Goal: Information Seeking & Learning: Learn about a topic

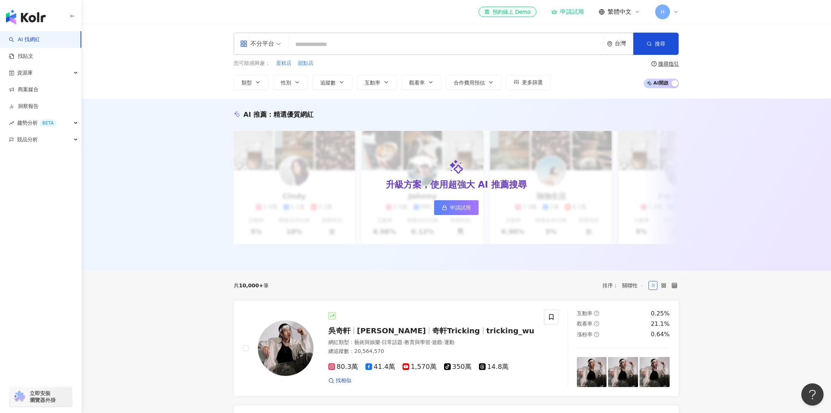
click at [674, 14] on icon at bounding box center [676, 12] width 6 height 6
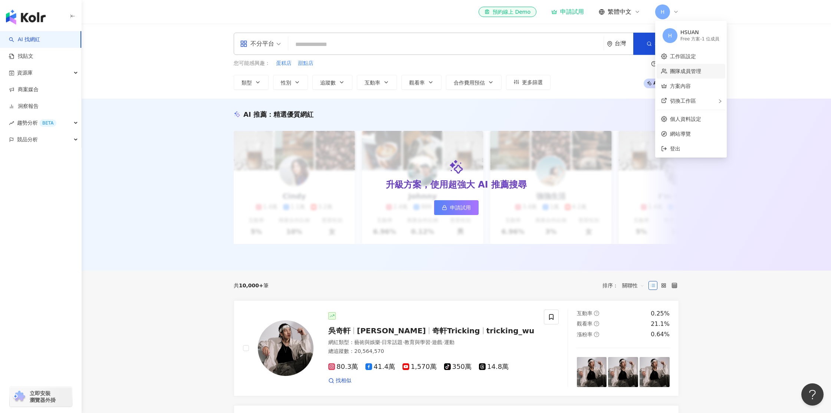
click at [681, 72] on link "團隊成員管理" at bounding box center [685, 71] width 31 height 6
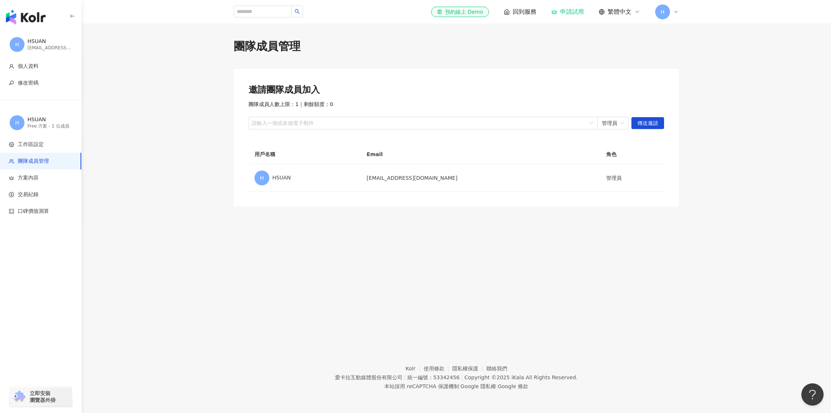
drag, startPoint x: 581, startPoint y: 37, endPoint x: 436, endPoint y: 33, distance: 145.1
click at [581, 37] on div "團隊成員管理 邀請團隊成員加入 團隊成員人數上限：1 ｜ 剩餘額度：0 請輸入一個或多個電子郵件 管理員 傳送邀請 用戶名稱 Email 角色 H HSUAN…" at bounding box center [456, 177] width 749 height 307
click at [677, 13] on icon at bounding box center [676, 12] width 6 height 6
click at [688, 102] on span "切換工作區" at bounding box center [683, 101] width 26 height 6
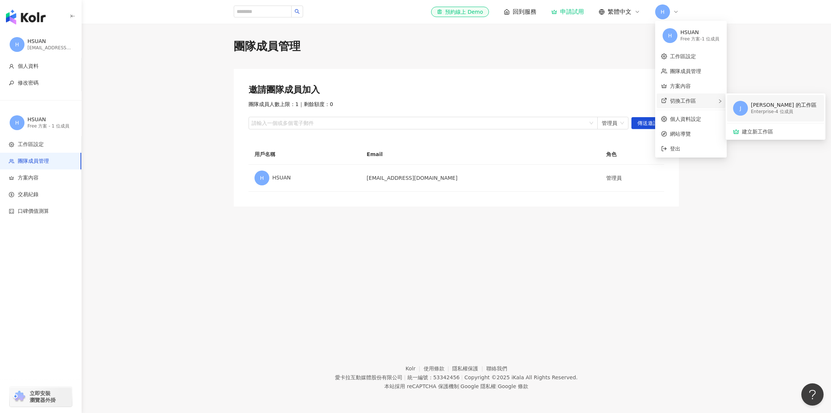
click at [783, 113] on div "Enterprise - 4 位成員" at bounding box center [784, 112] width 66 height 6
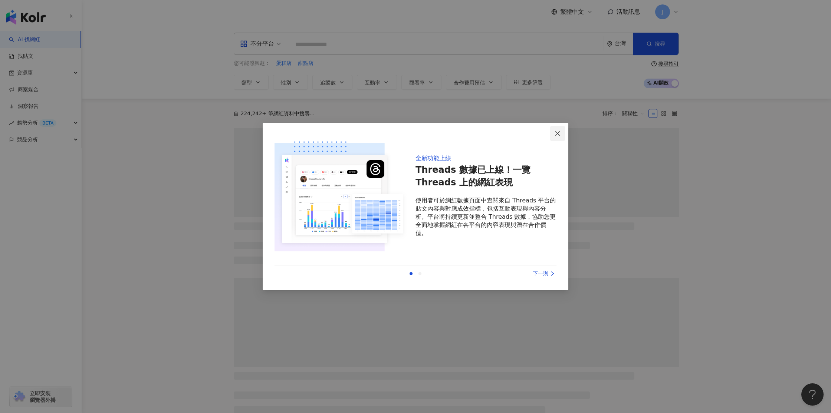
click at [557, 132] on icon "close" at bounding box center [558, 134] width 6 height 6
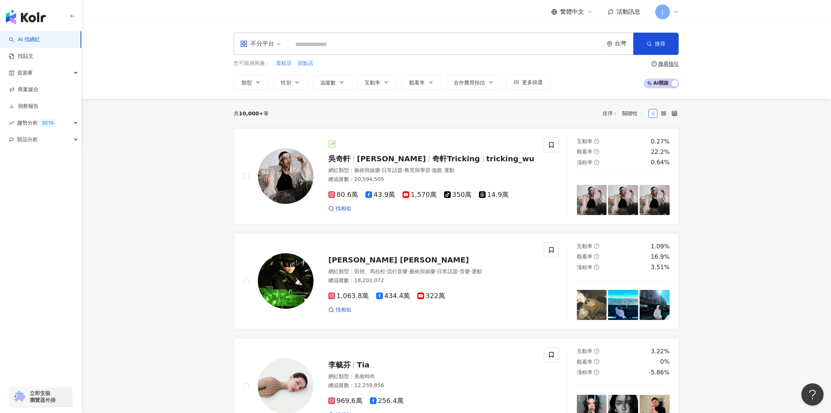
click at [314, 46] on input "search" at bounding box center [445, 44] width 309 height 14
type input "*"
type input "**"
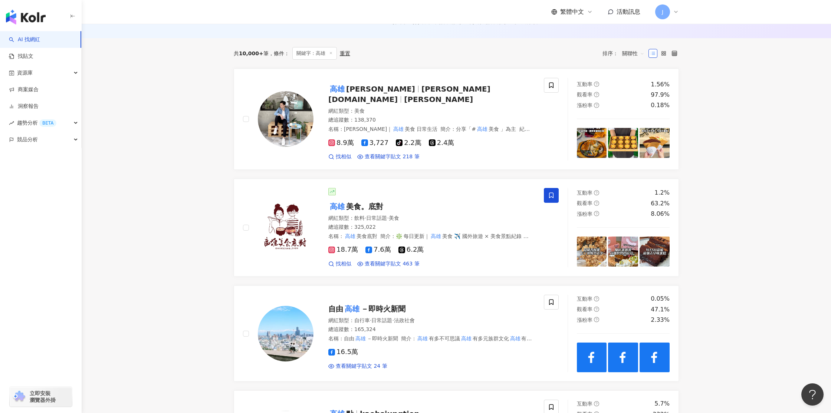
scroll to position [99, 0]
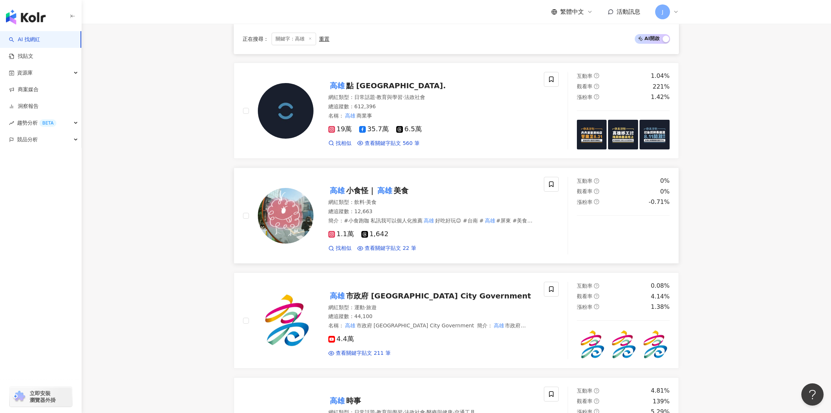
scroll to position [632, 0]
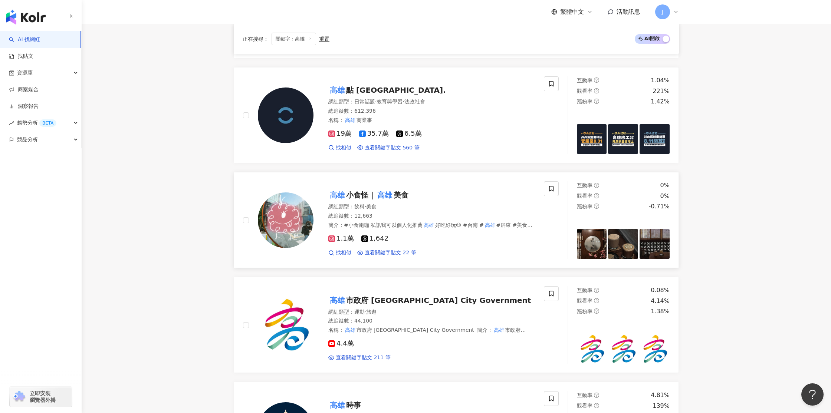
click at [391, 189] on mark "高雄" at bounding box center [385, 195] width 18 height 12
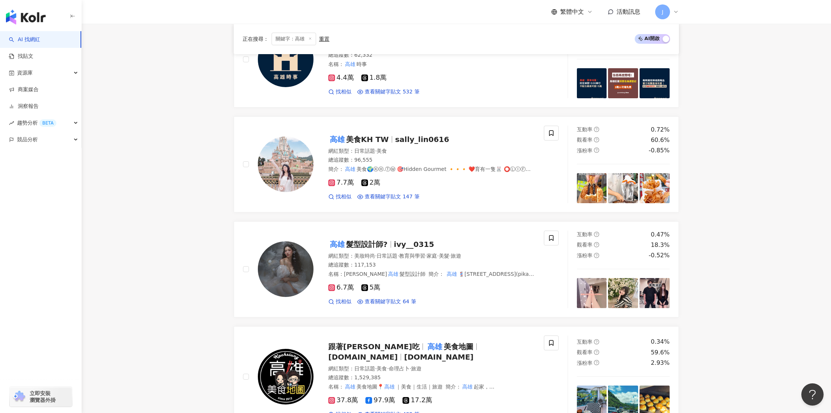
scroll to position [1006, 0]
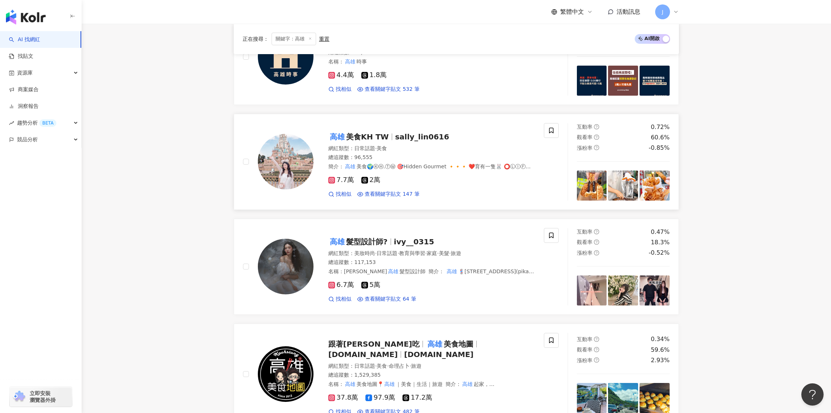
click at [374, 132] on span "美食KH TW" at bounding box center [367, 136] width 43 height 9
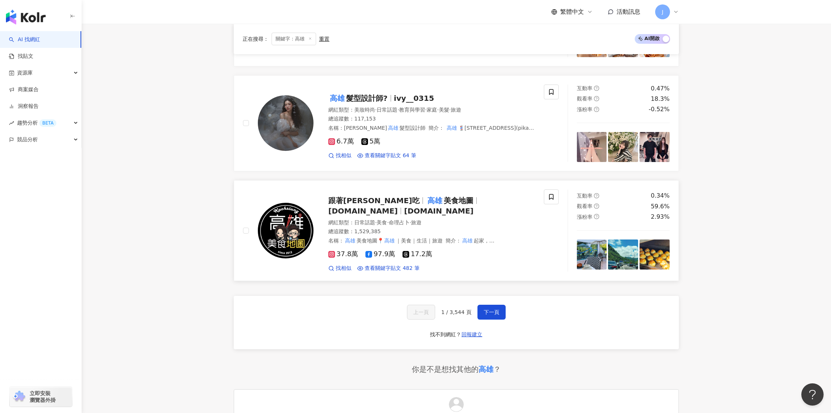
scroll to position [1169, 0]
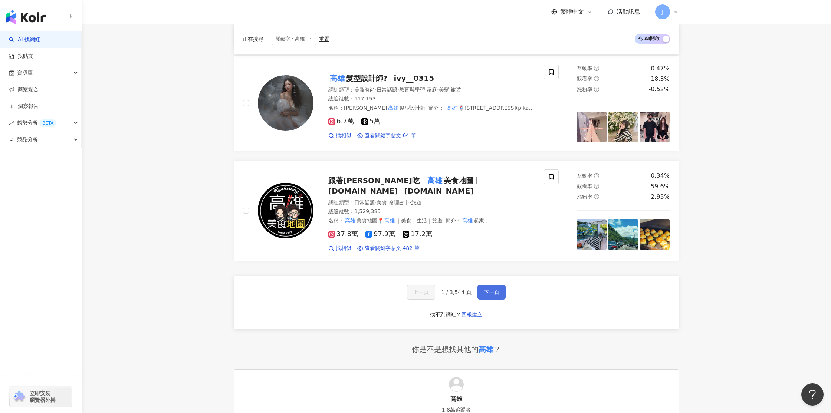
click at [488, 289] on span "下一頁" at bounding box center [492, 292] width 16 height 6
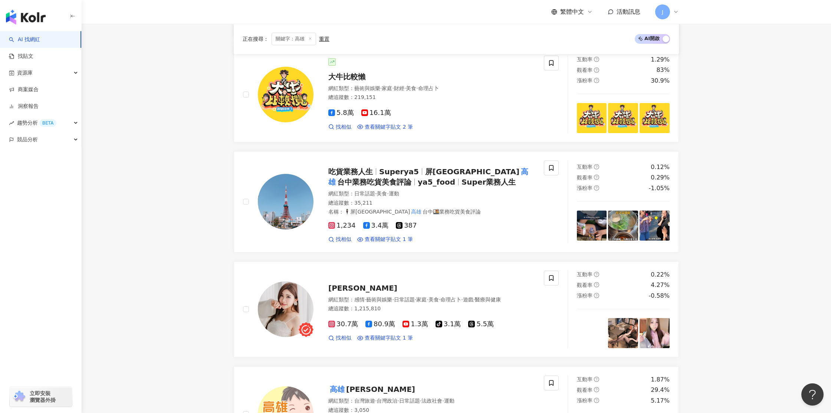
scroll to position [534, 0]
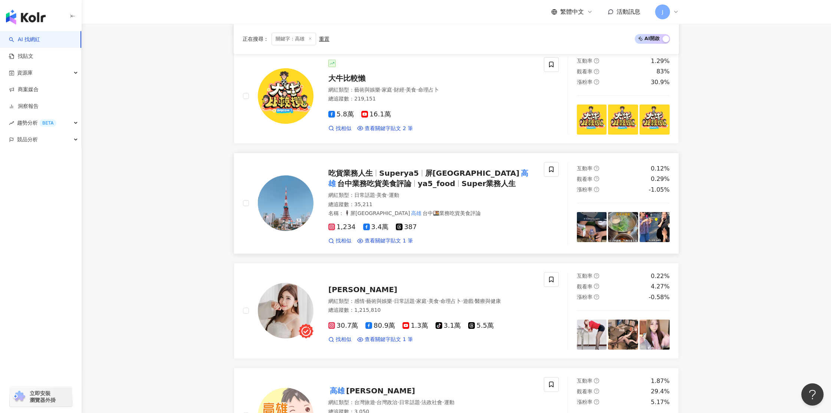
click at [446, 171] on span "屏東台南" at bounding box center [472, 173] width 94 height 9
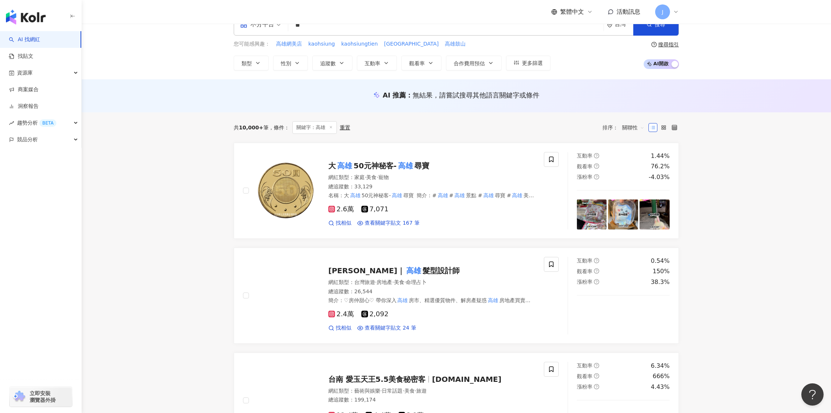
scroll to position [19, 0]
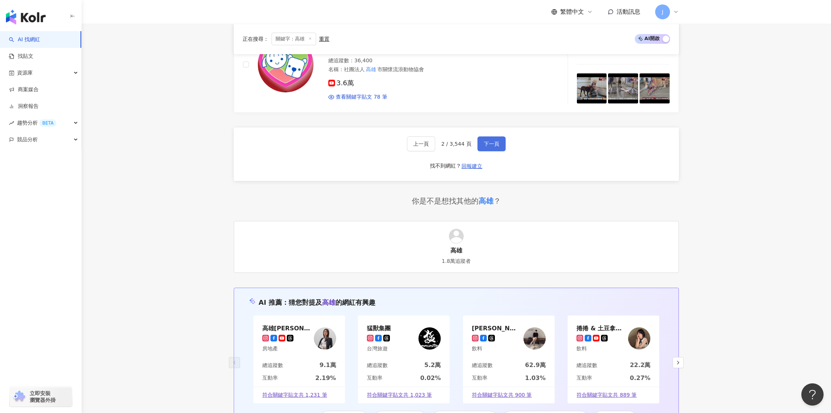
click at [488, 143] on span "下一頁" at bounding box center [492, 144] width 16 height 6
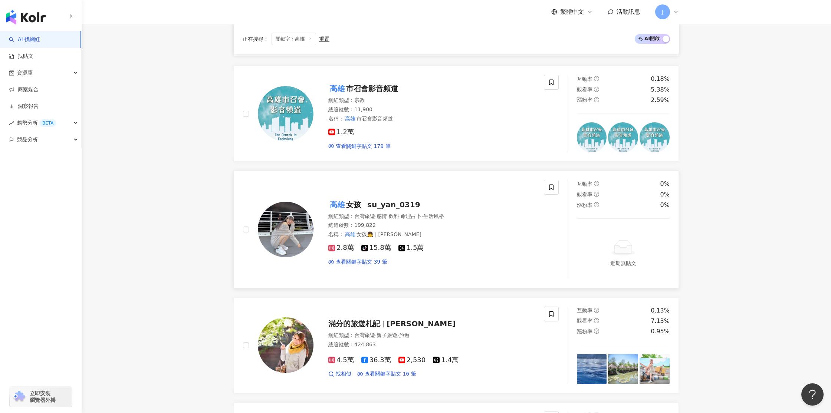
scroll to position [747, 0]
click at [367, 206] on span "su_yan_0319" at bounding box center [393, 205] width 53 height 9
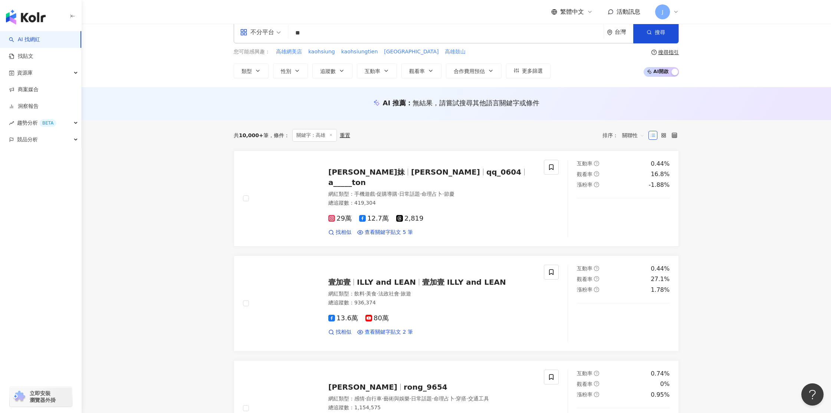
scroll to position [0, 0]
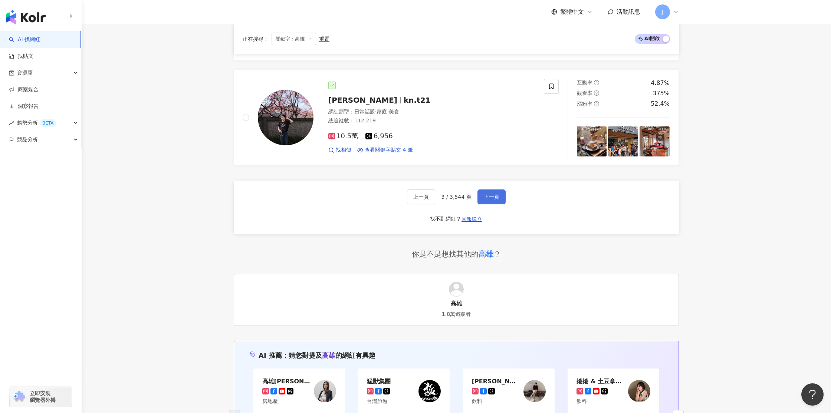
click at [493, 194] on span "下一頁" at bounding box center [492, 197] width 16 height 6
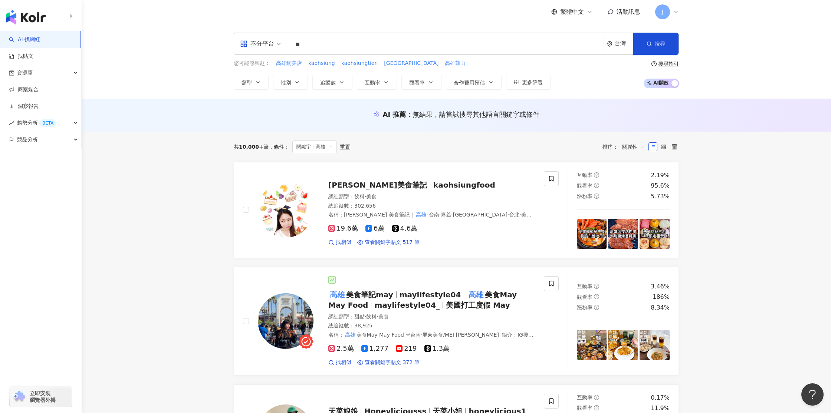
click at [352, 85] on div "類型 性別 追蹤數 互動率 觀看率 合作費用預估 更多篩選" at bounding box center [392, 82] width 317 height 15
click at [341, 85] on icon "button" at bounding box center [342, 82] width 6 height 6
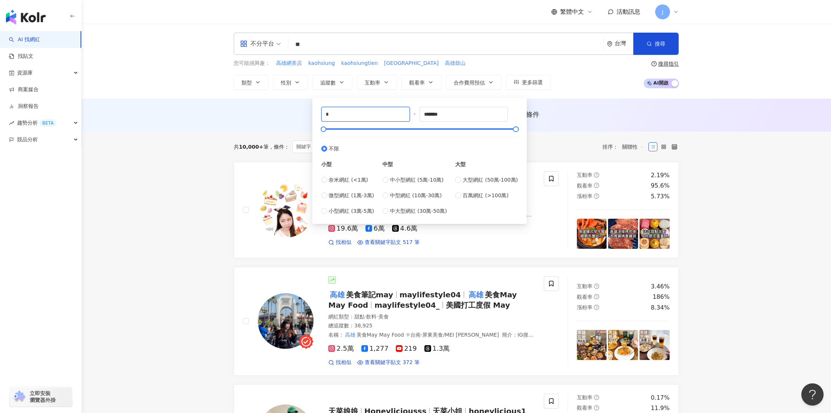
drag, startPoint x: 333, startPoint y: 114, endPoint x: 300, endPoint y: 112, distance: 33.1
type input "*"
type input "****"
type input "*****"
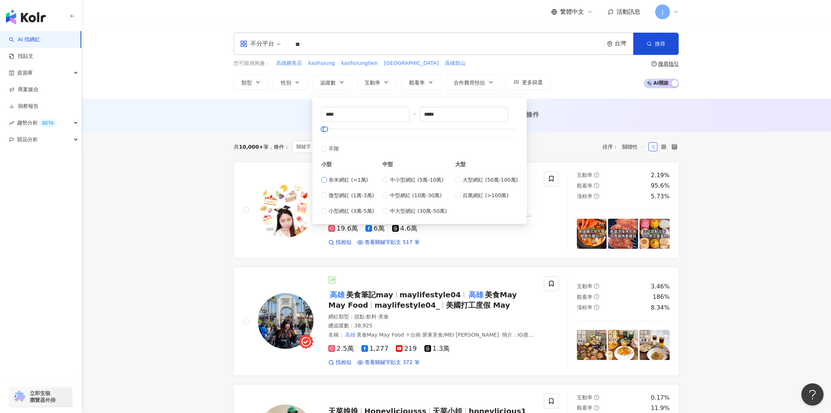
type input "*"
type input "****"
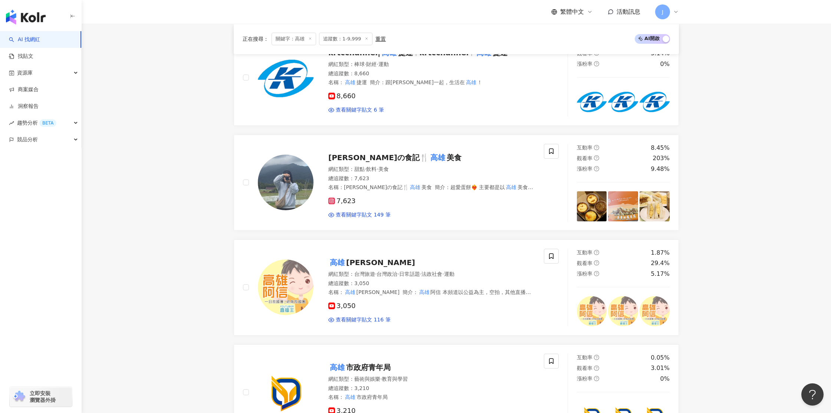
scroll to position [136, 0]
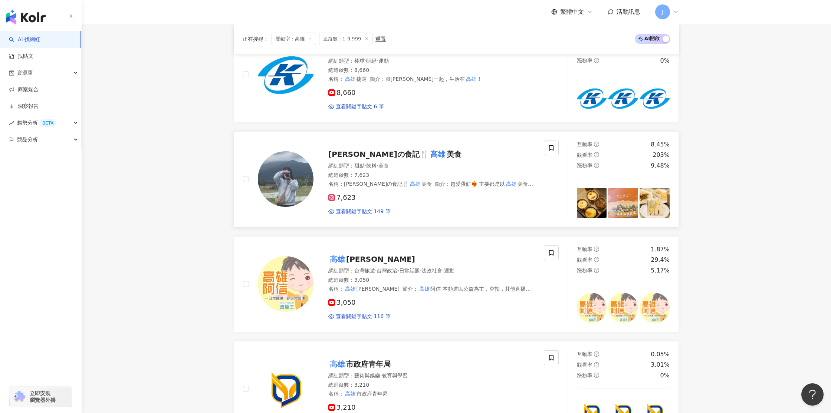
click at [362, 152] on span "阿岑の食記🍴" at bounding box center [378, 154] width 101 height 9
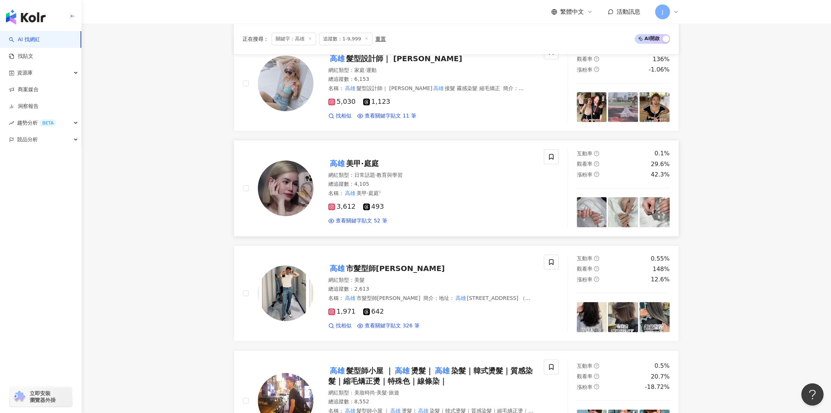
scroll to position [875, 0]
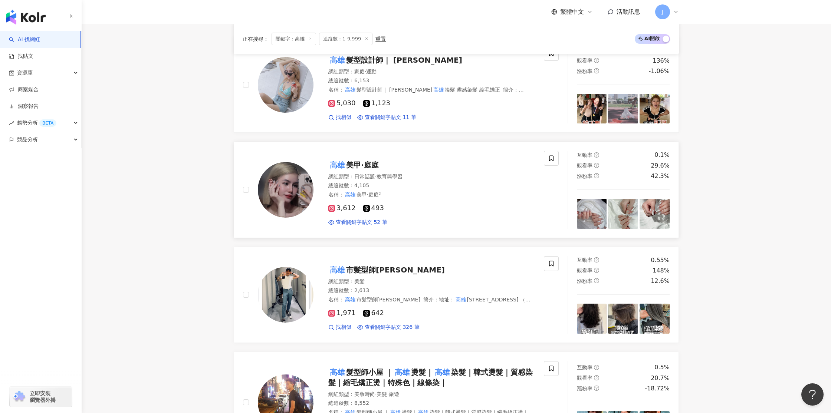
click at [302, 170] on img at bounding box center [286, 190] width 56 height 56
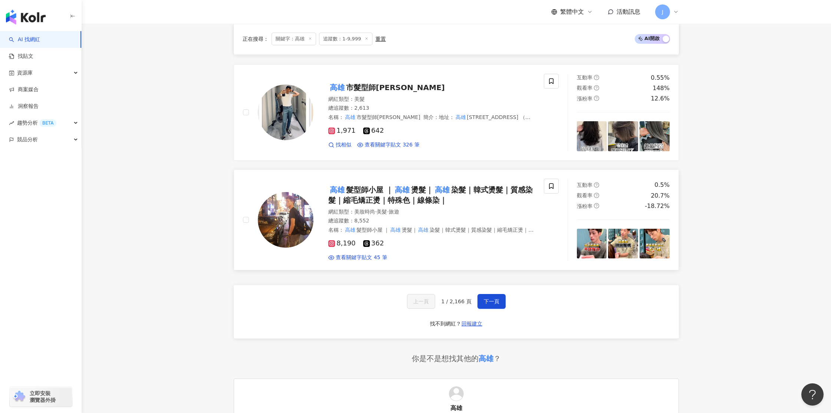
scroll to position [1061, 0]
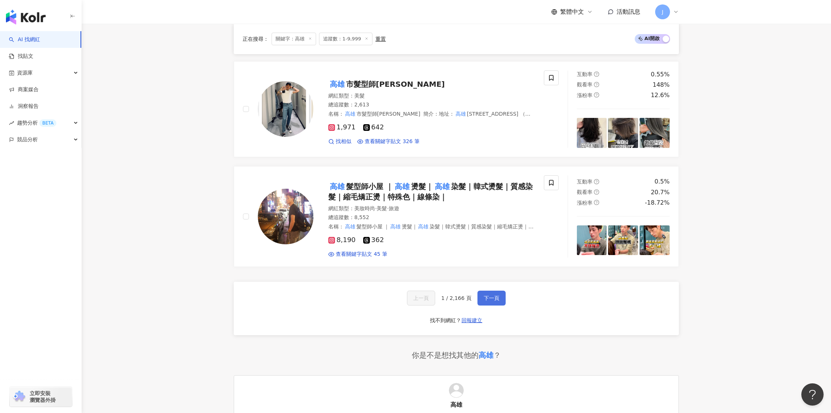
click at [488, 295] on span "下一頁" at bounding box center [492, 298] width 16 height 6
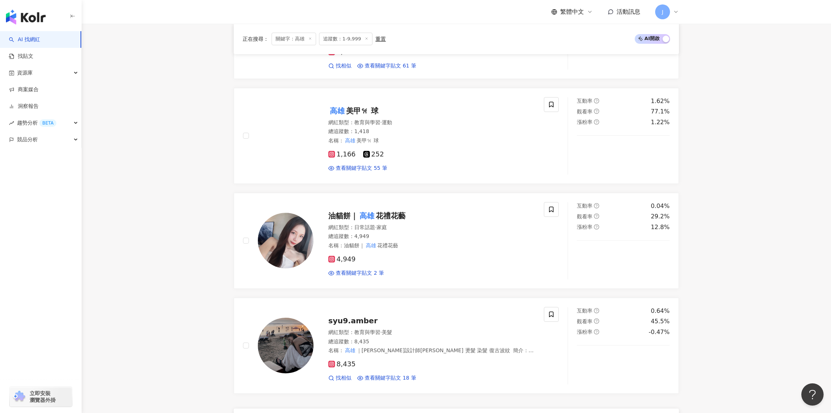
scroll to position [924, 0]
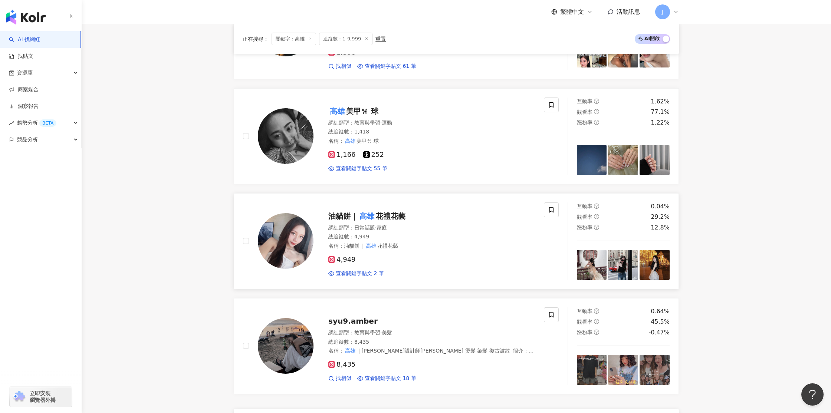
click at [380, 220] on span "花禮花藝" at bounding box center [391, 216] width 30 height 9
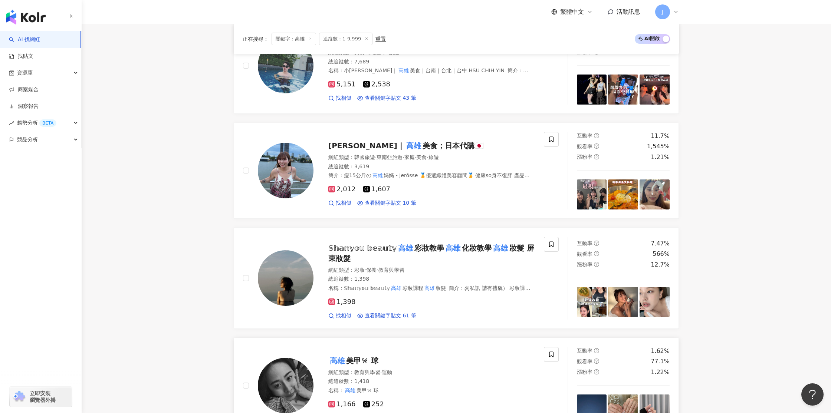
scroll to position [674, 0]
click at [423, 151] on span "美食；日本代購🇯🇵" at bounding box center [453, 146] width 61 height 9
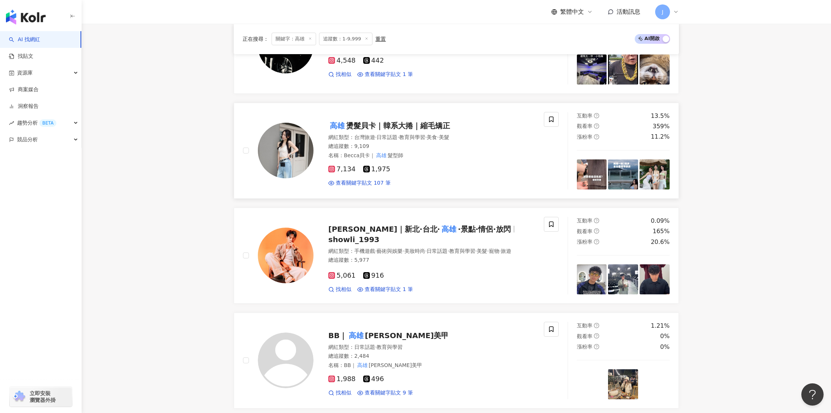
scroll to position [274, 0]
click at [367, 120] on div "高雄 燙髮貝卡｜韓系大捲｜縮毛矯正 網紅類型 ： 台灣旅遊 · 日常話題 · 教育與學習 · 美食 · 美髮 總追蹤數 ： 9,109 名稱 ： Becca貝…" at bounding box center [423, 151] width 221 height 72
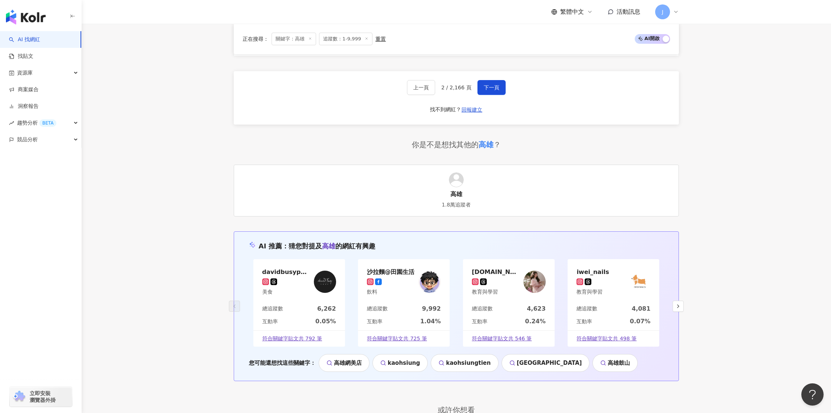
scroll to position [1262, 0]
click at [484, 91] on span "下一頁" at bounding box center [492, 88] width 16 height 6
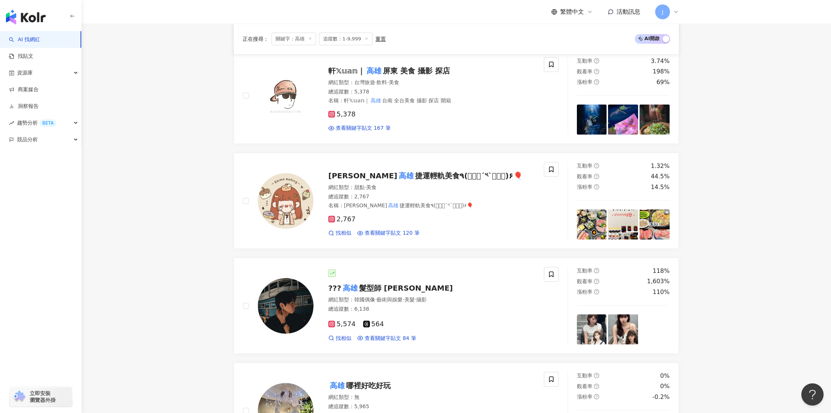
scroll to position [423, 0]
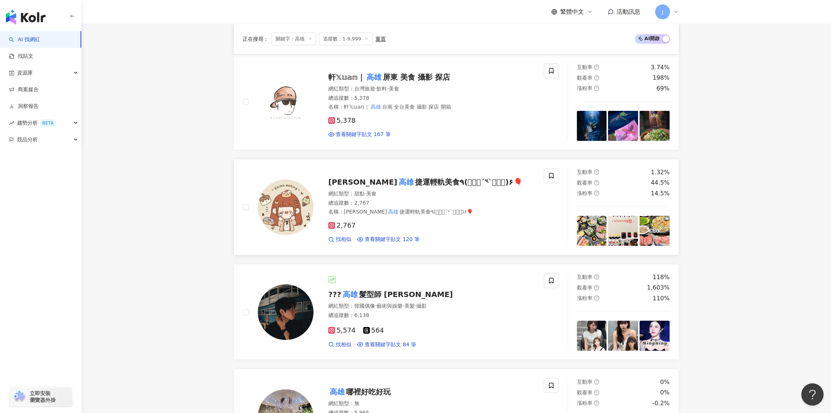
click at [397, 184] on mark "高雄" at bounding box center [406, 182] width 18 height 12
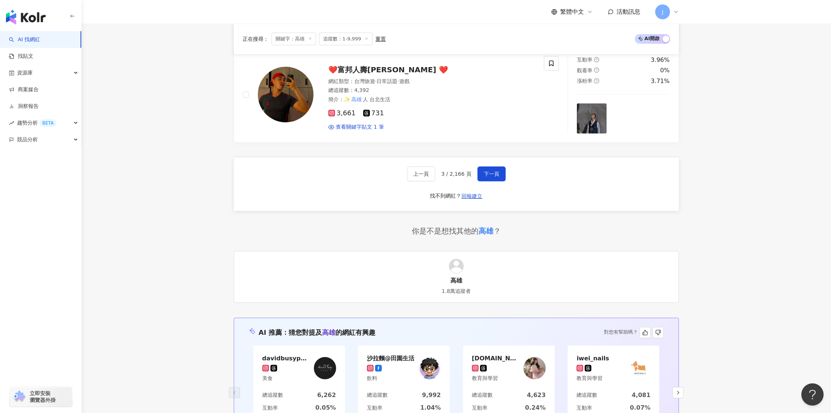
scroll to position [1351, 0]
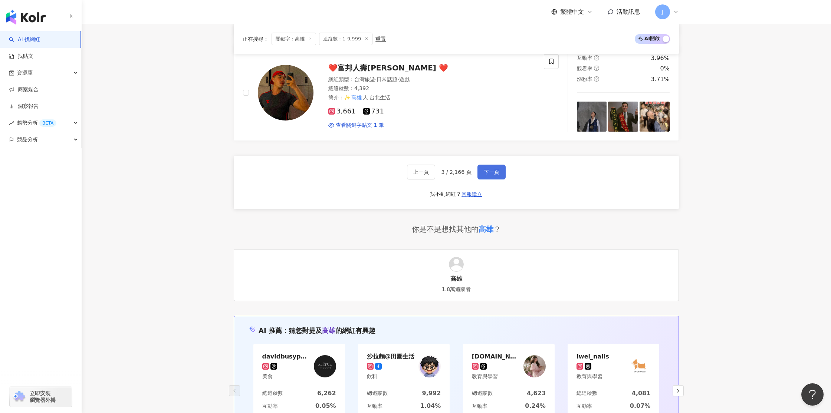
click at [484, 169] on span "下一頁" at bounding box center [492, 172] width 16 height 6
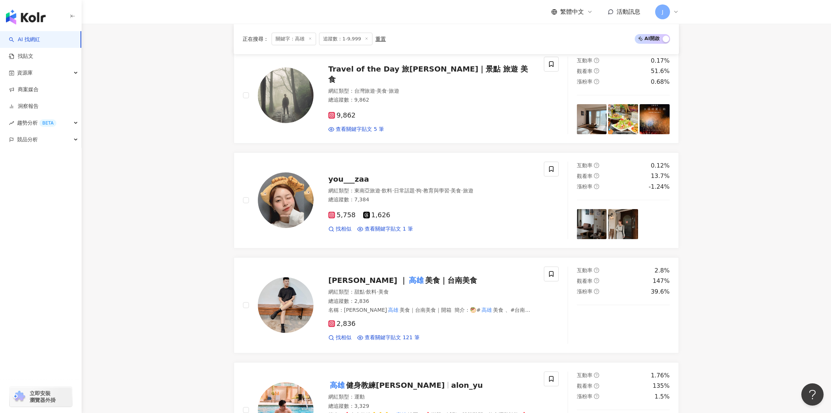
scroll to position [114, 0]
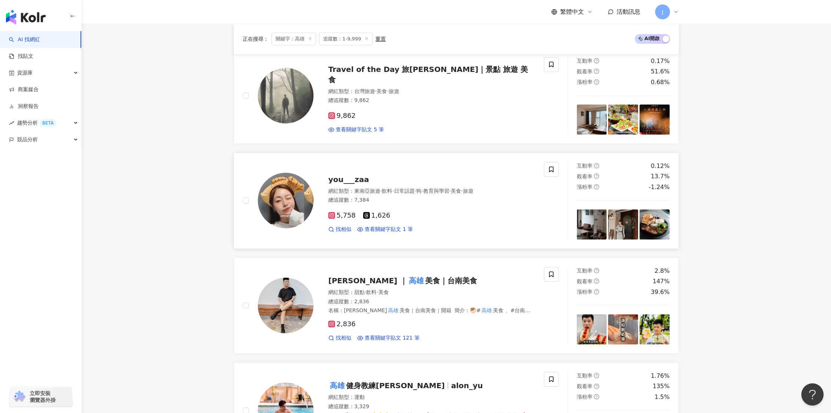
click at [357, 178] on span "you___zaa" at bounding box center [348, 179] width 41 height 9
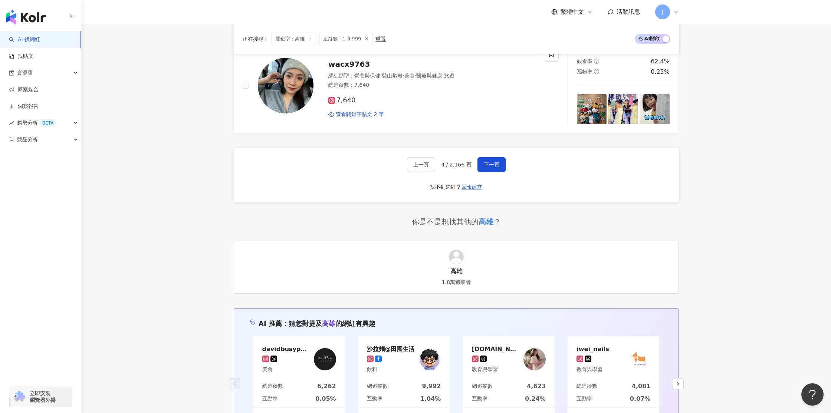
scroll to position [1409, 0]
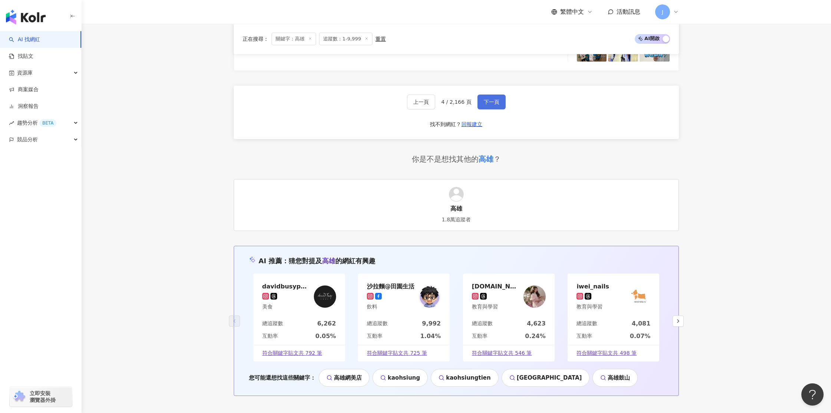
click at [484, 107] on button "下一頁" at bounding box center [491, 102] width 28 height 15
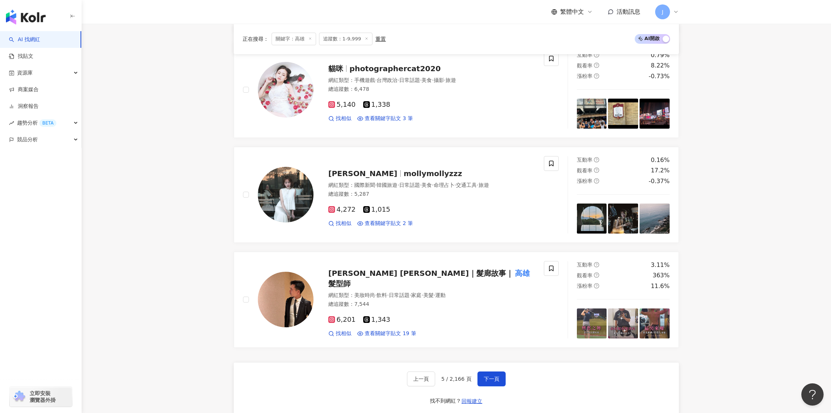
scroll to position [1072, 0]
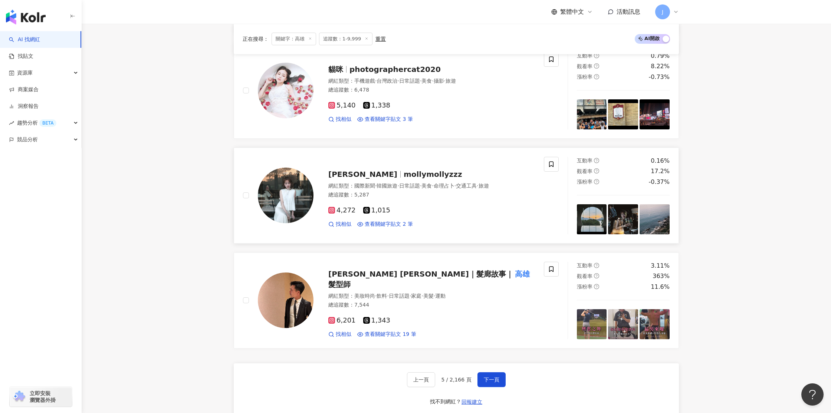
click at [341, 172] on span "莫莉 MOLLY" at bounding box center [362, 174] width 69 height 9
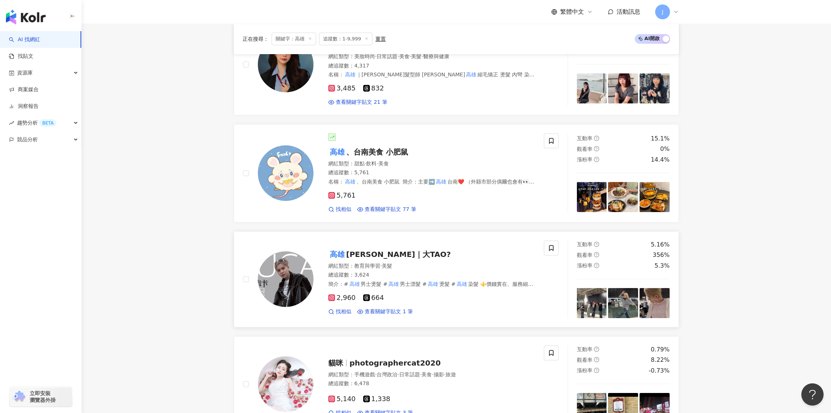
scroll to position [773, 0]
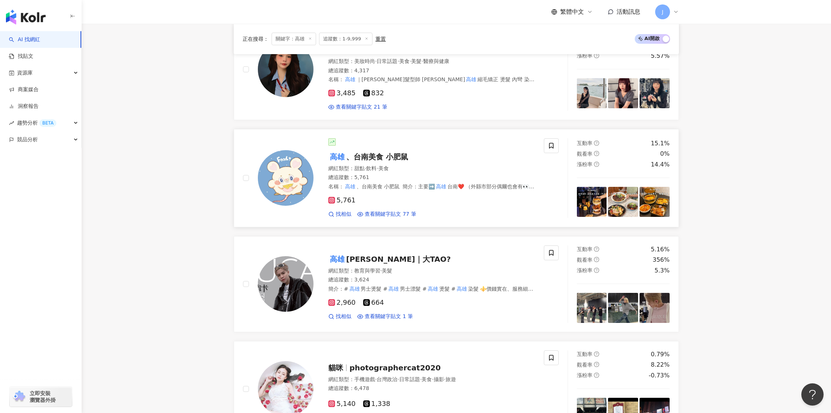
click at [406, 152] on span "、台南美食 小肥鼠" at bounding box center [377, 156] width 62 height 9
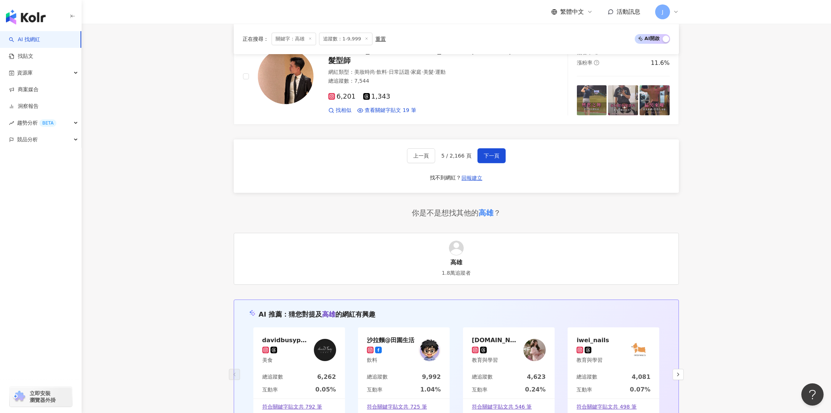
scroll to position [1292, 0]
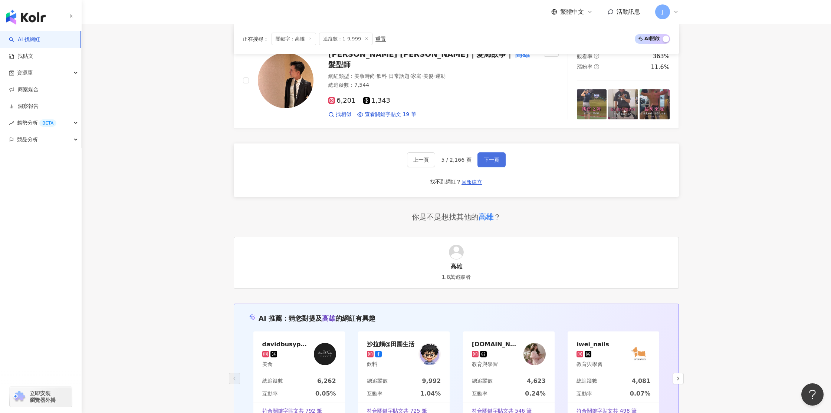
click at [485, 158] on button "下一頁" at bounding box center [491, 159] width 28 height 15
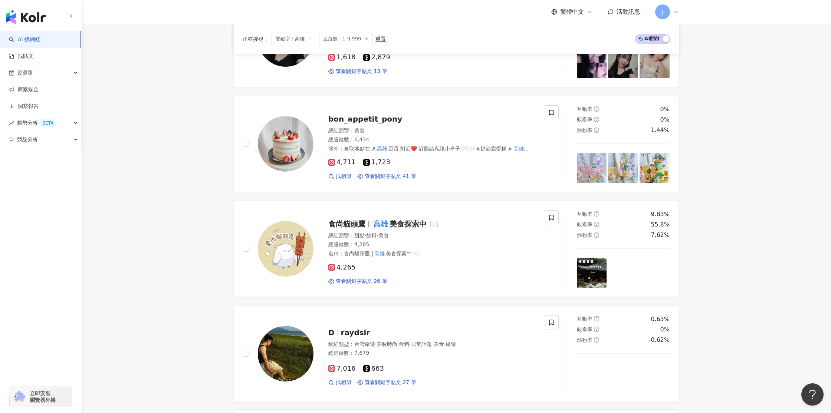
scroll to position [870, 0]
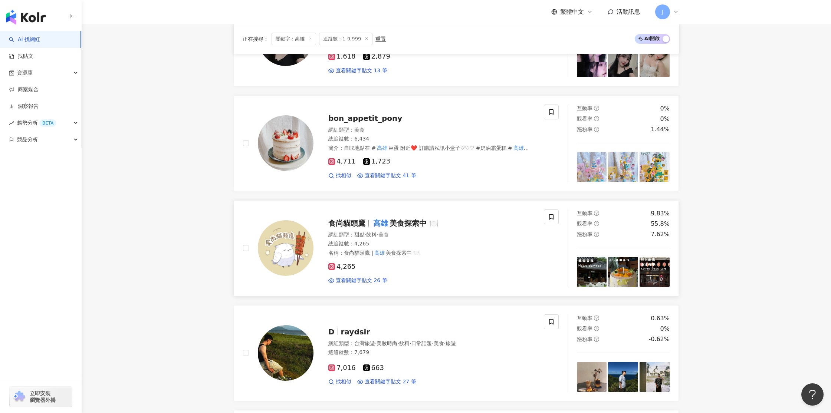
click at [396, 221] on span "美食探索中 🍽️" at bounding box center [414, 223] width 49 height 9
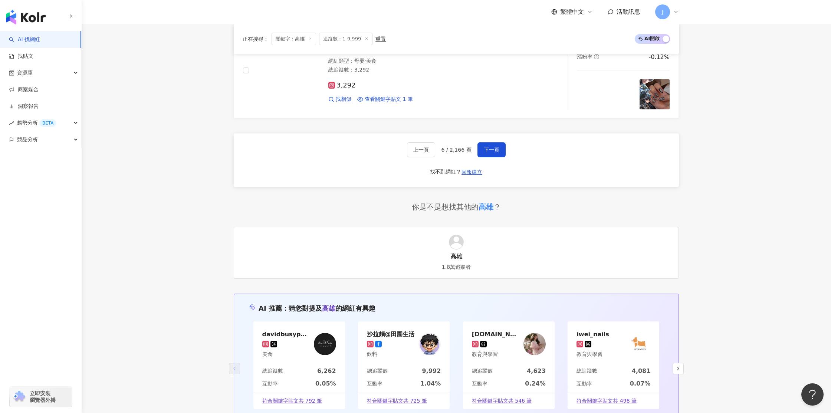
scroll to position [1244, 0]
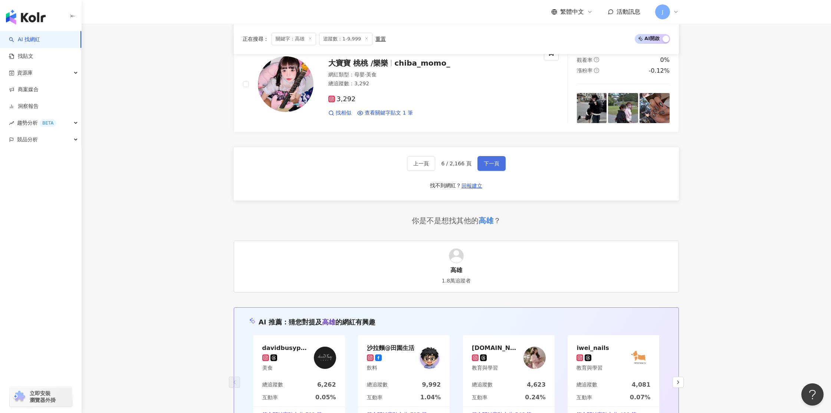
click at [492, 162] on button "下一頁" at bounding box center [491, 163] width 28 height 15
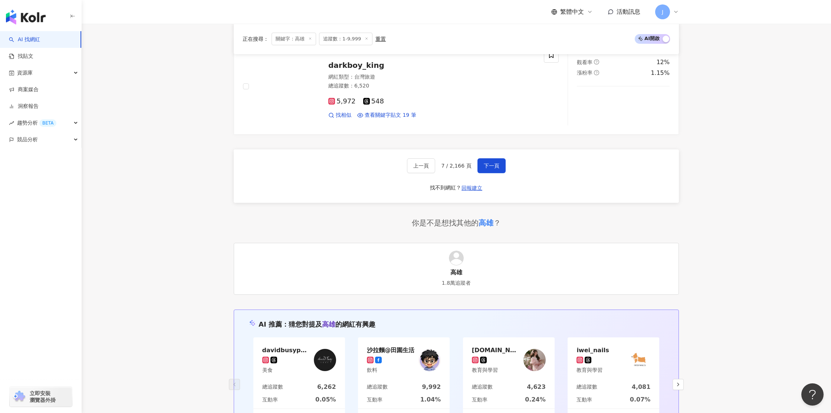
scroll to position [1286, 0]
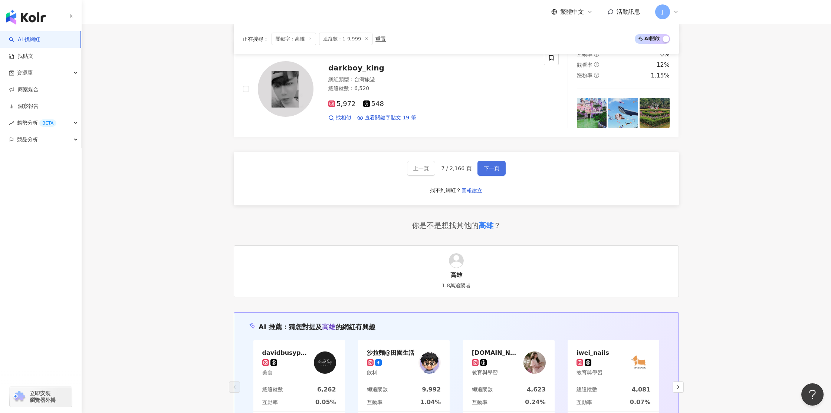
click at [493, 168] on span "下一頁" at bounding box center [492, 168] width 16 height 6
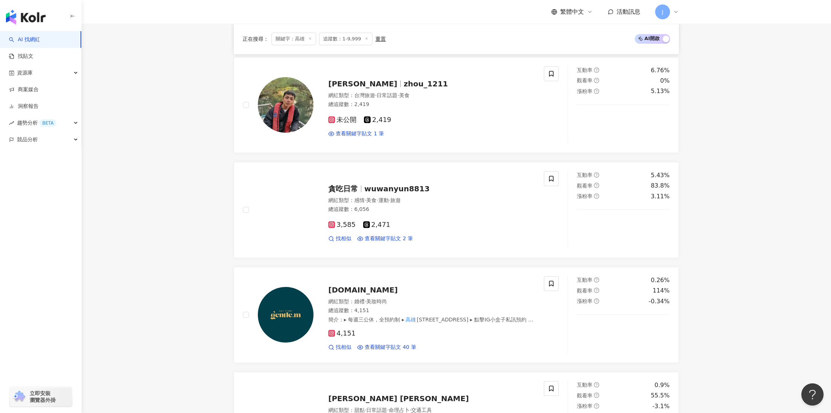
scroll to position [336, 0]
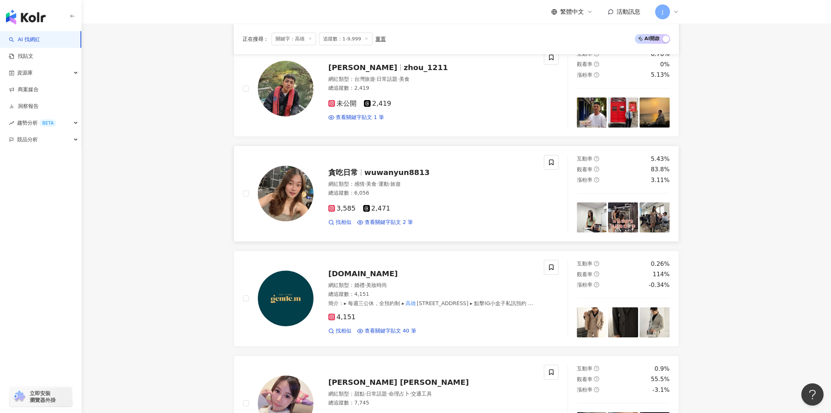
click at [371, 168] on span "wuwanyun8813" at bounding box center [396, 172] width 65 height 9
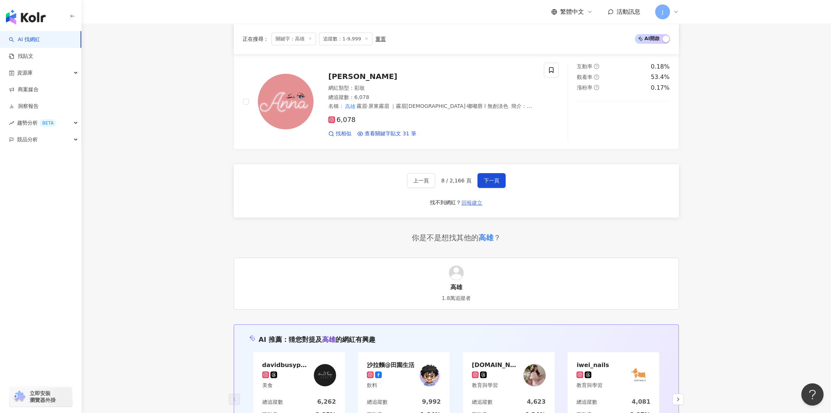
scroll to position [1287, 0]
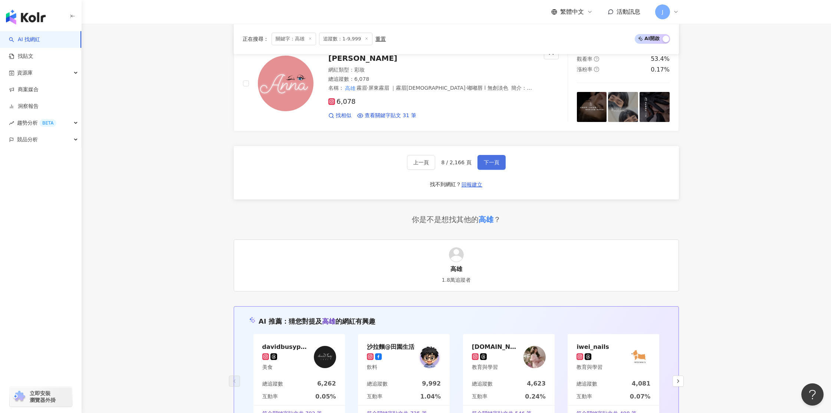
click at [487, 163] on button "下一頁" at bounding box center [491, 162] width 28 height 15
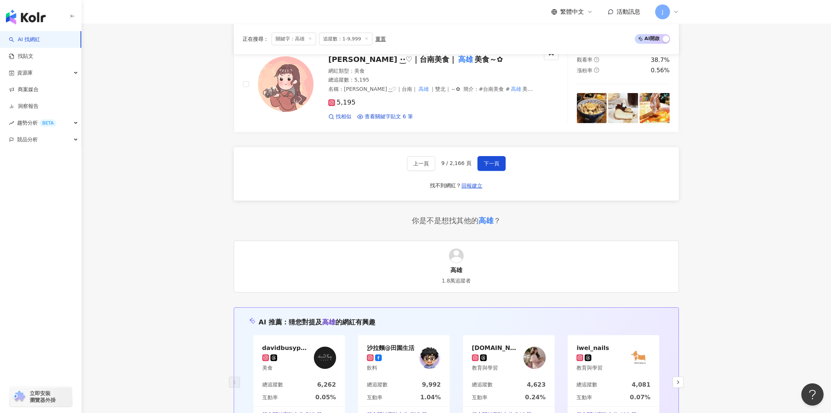
scroll to position [1299, 0]
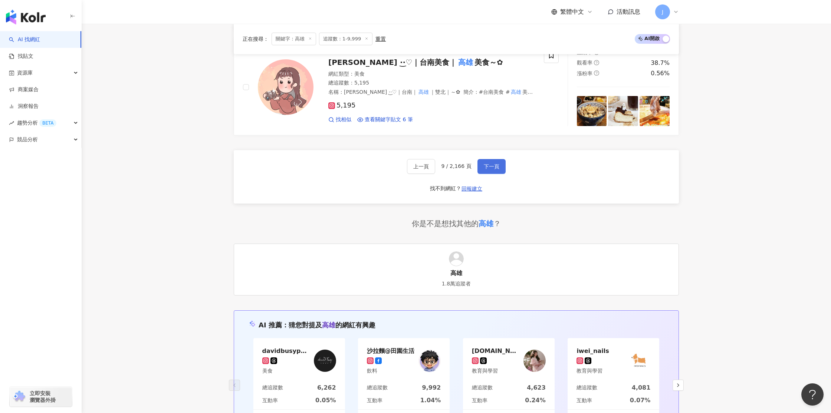
click at [497, 166] on span "下一頁" at bounding box center [492, 167] width 16 height 6
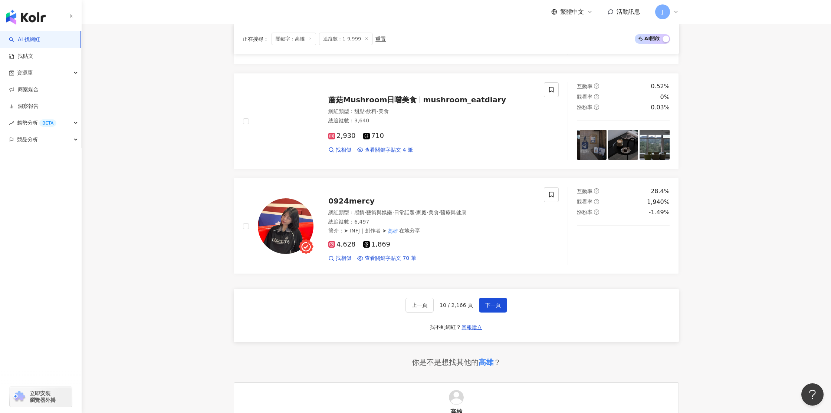
scroll to position [1217, 0]
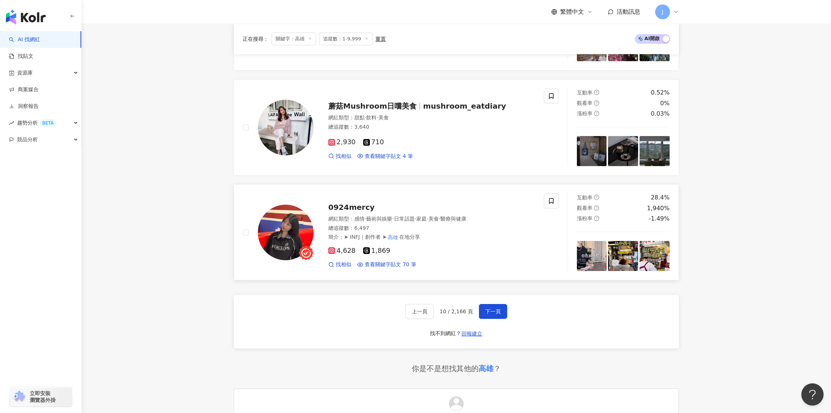
click at [343, 211] on span "0924mercy" at bounding box center [351, 207] width 46 height 9
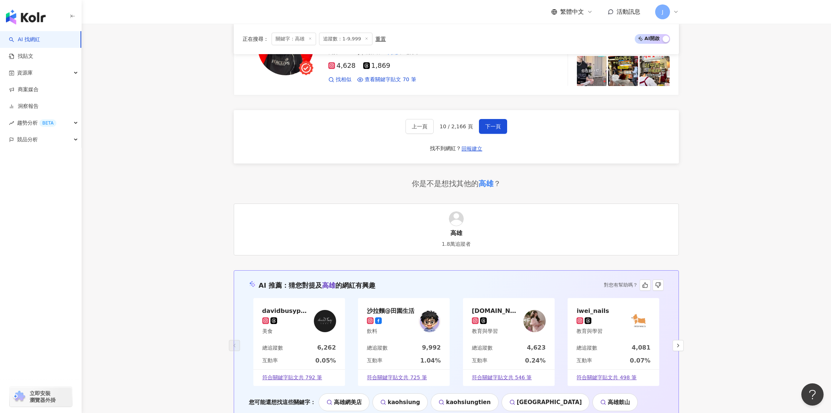
scroll to position [1396, 0]
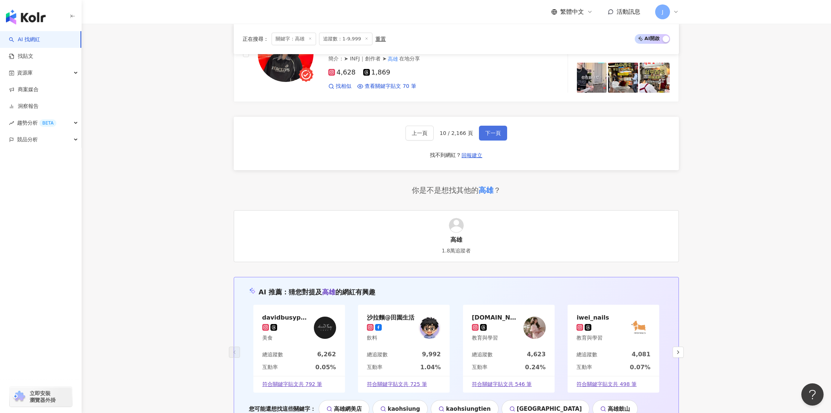
click at [494, 136] on span "下一頁" at bounding box center [493, 133] width 16 height 6
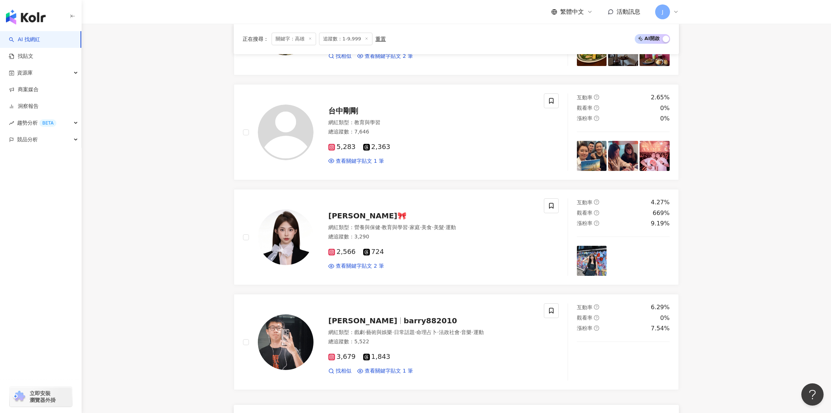
scroll to position [811, 0]
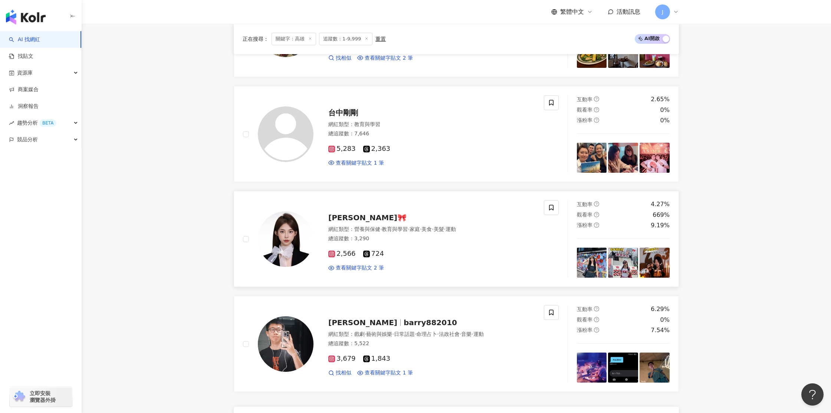
click at [342, 216] on span "秀秀🎀" at bounding box center [367, 217] width 78 height 9
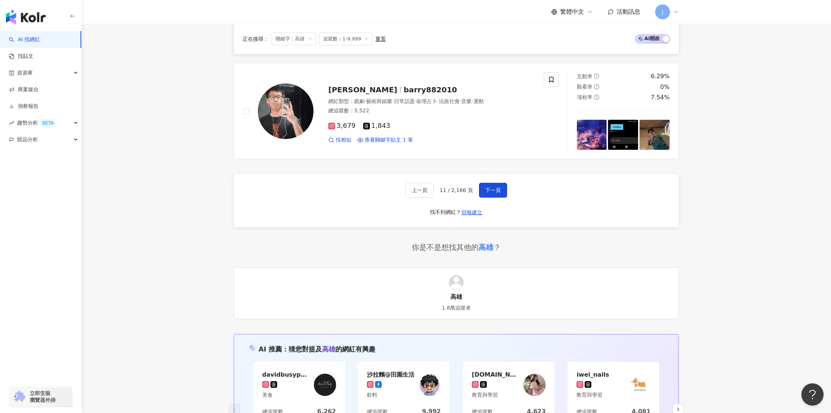
scroll to position [1043, 0]
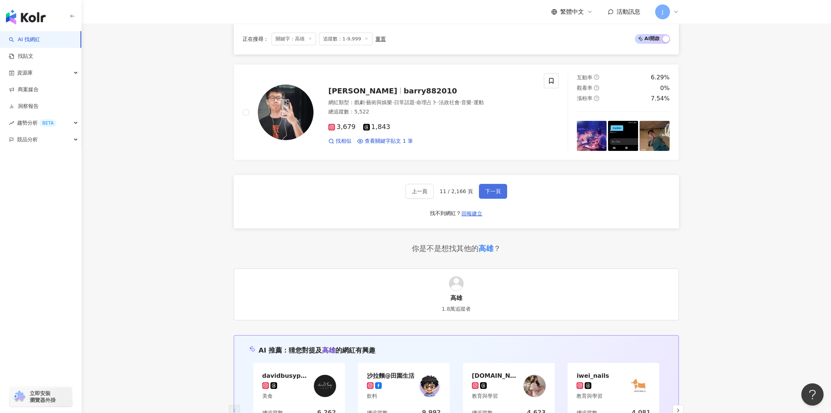
click at [489, 195] on button "下一頁" at bounding box center [493, 191] width 28 height 15
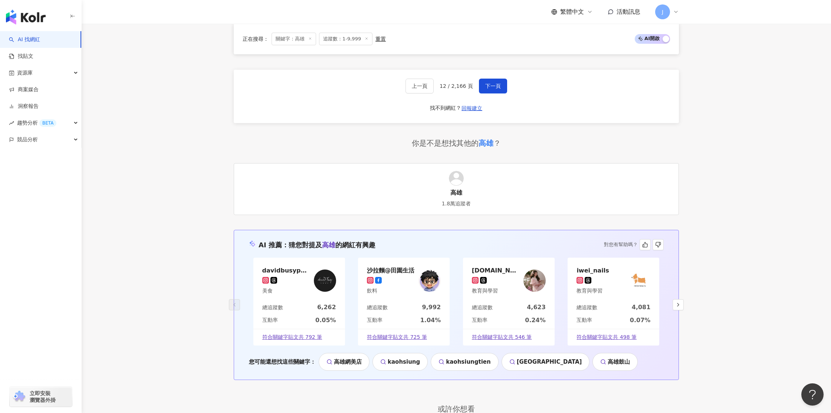
scroll to position [1356, 0]
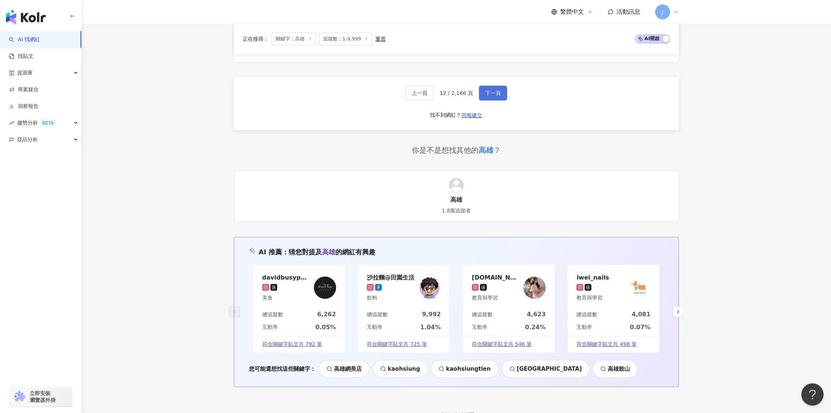
click at [497, 96] on span "下一頁" at bounding box center [493, 93] width 16 height 6
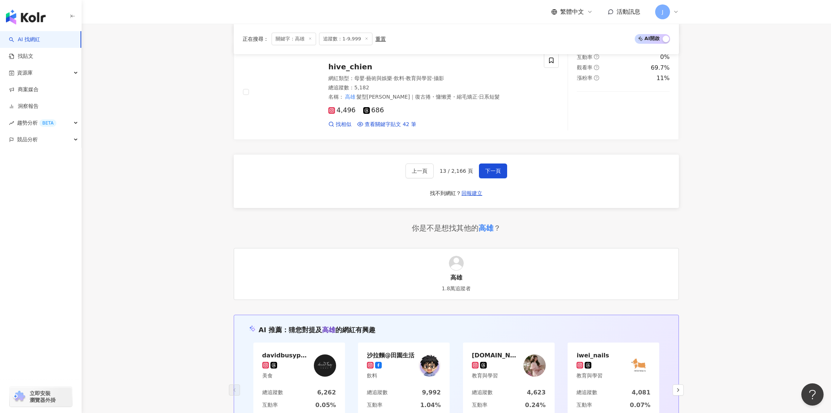
scroll to position [1166, 0]
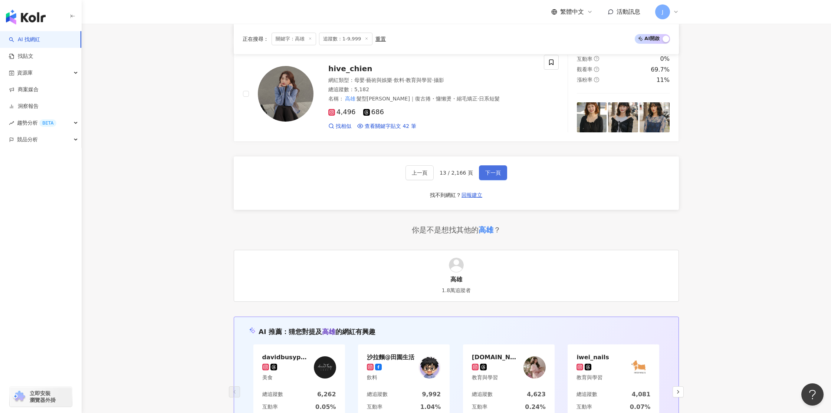
click at [485, 174] on span "下一頁" at bounding box center [493, 173] width 16 height 6
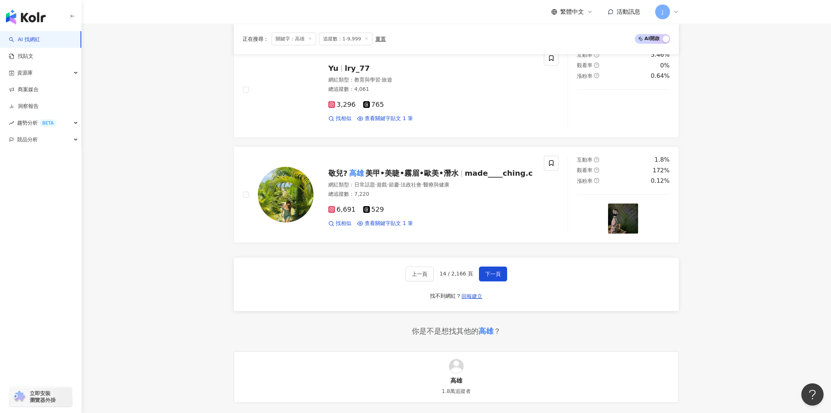
scroll to position [1181, 0]
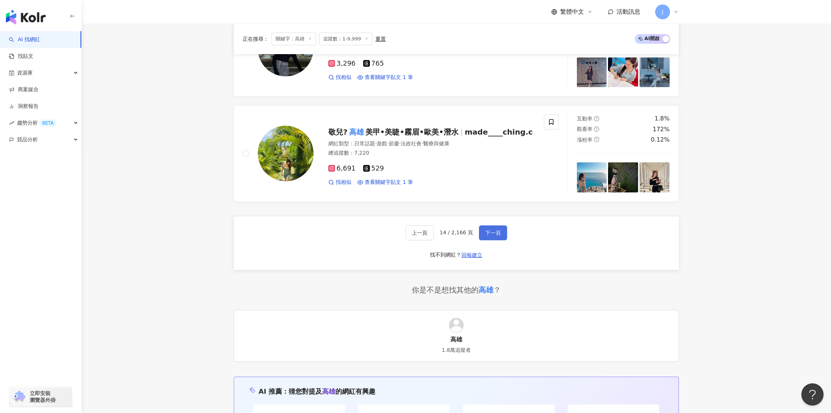
click at [486, 230] on span "下一頁" at bounding box center [493, 233] width 16 height 6
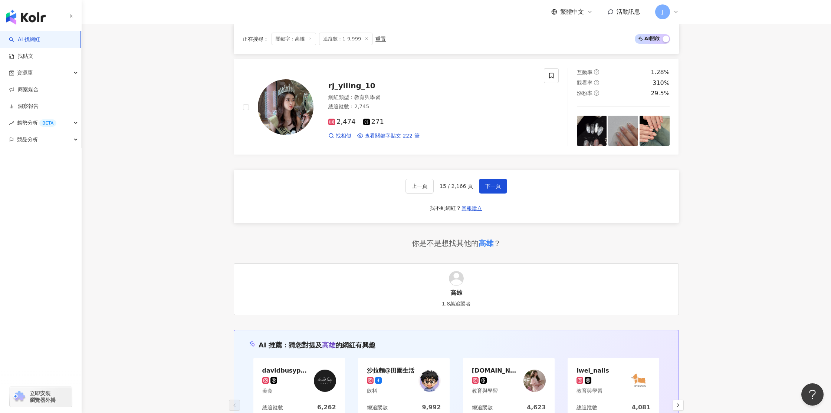
scroll to position [1344, 0]
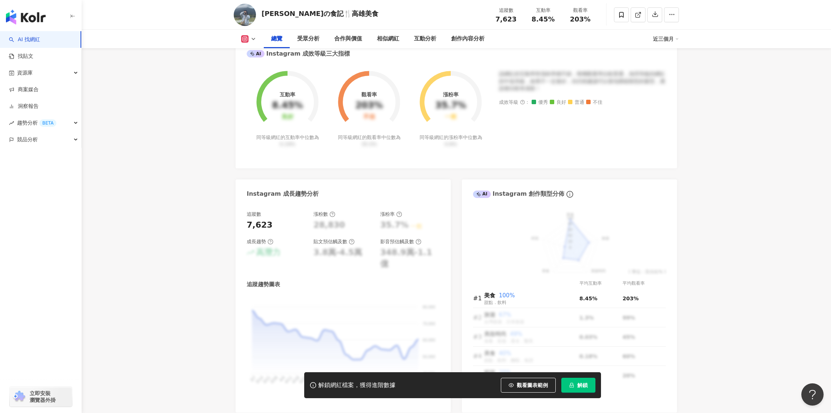
scroll to position [282, 0]
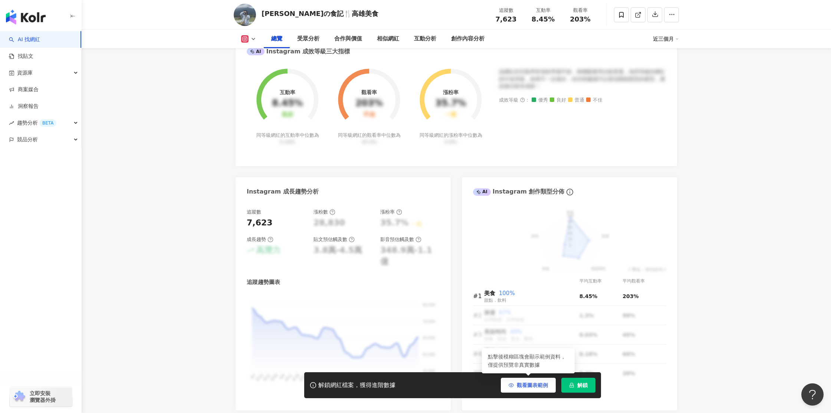
click at [510, 385] on icon "button" at bounding box center [511, 385] width 5 height 5
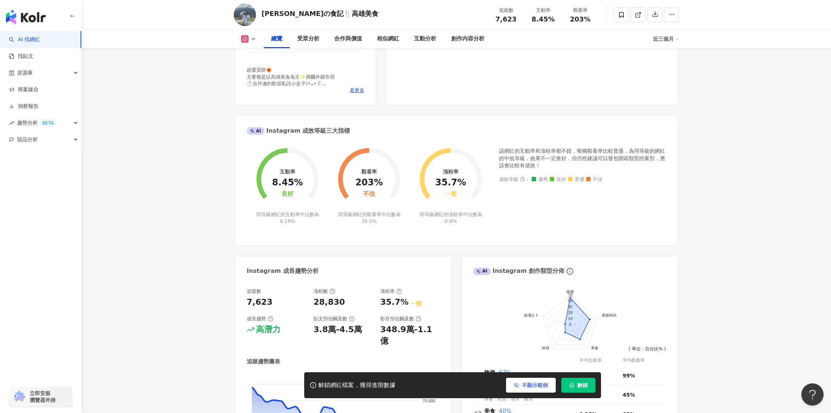
scroll to position [0, 0]
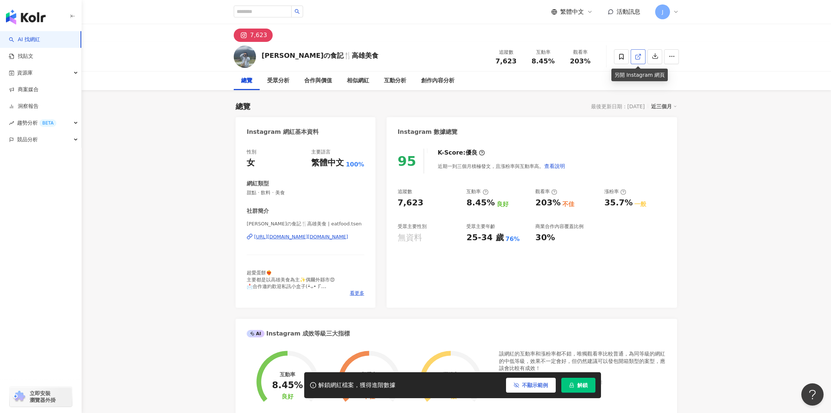
click at [636, 57] on icon at bounding box center [638, 56] width 7 height 7
click at [620, 60] on span at bounding box center [621, 56] width 15 height 15
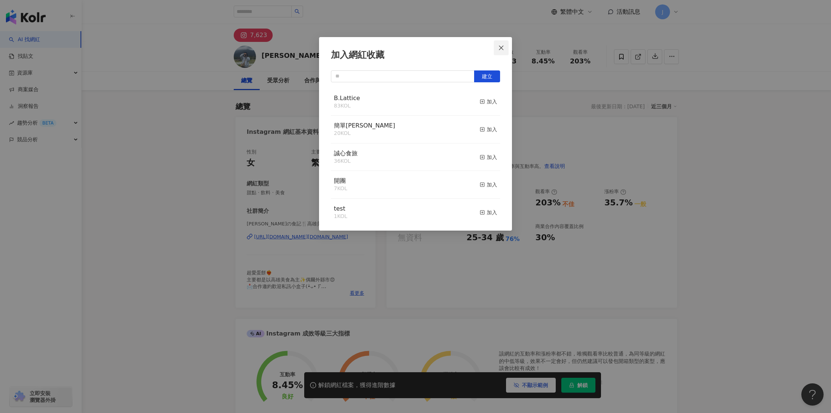
click at [503, 48] on icon "close" at bounding box center [501, 48] width 6 height 6
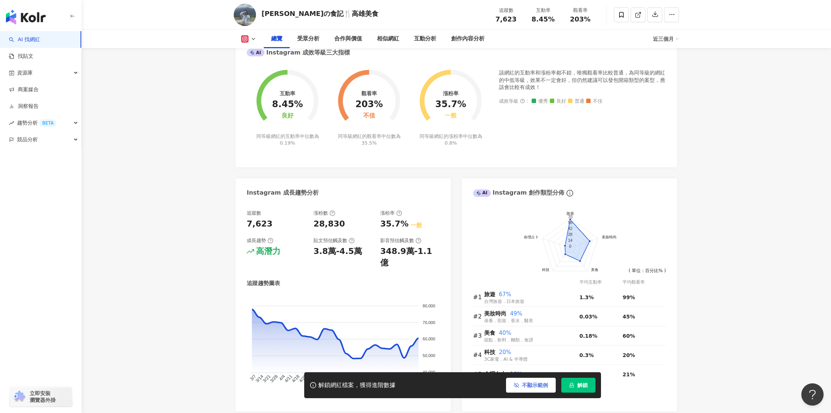
scroll to position [289, 0]
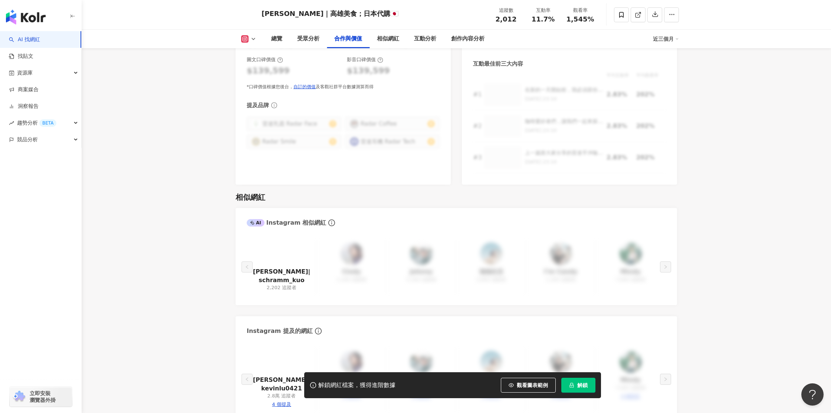
scroll to position [1105, 0]
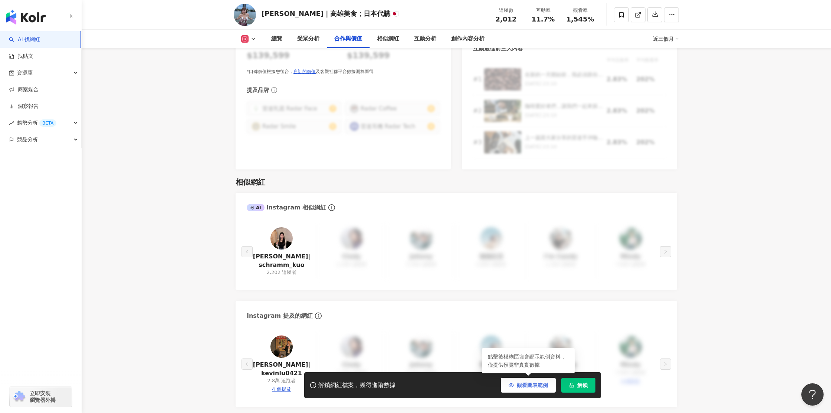
click at [543, 387] on span "觀看圖表範例" at bounding box center [532, 385] width 31 height 6
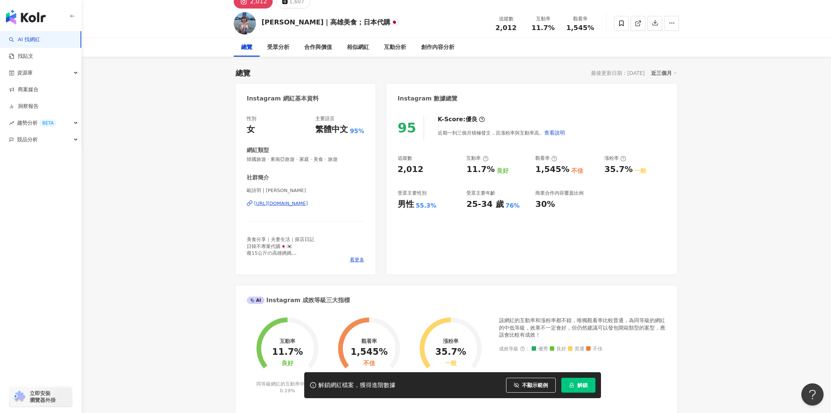
scroll to position [0, 0]
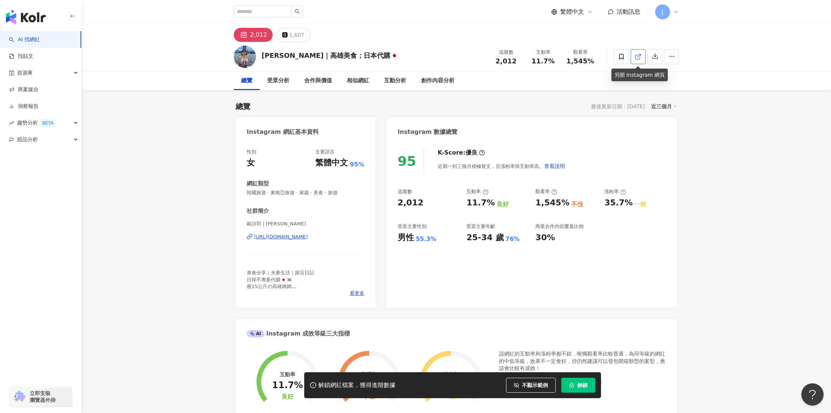
click at [638, 56] on line at bounding box center [639, 55] width 3 height 3
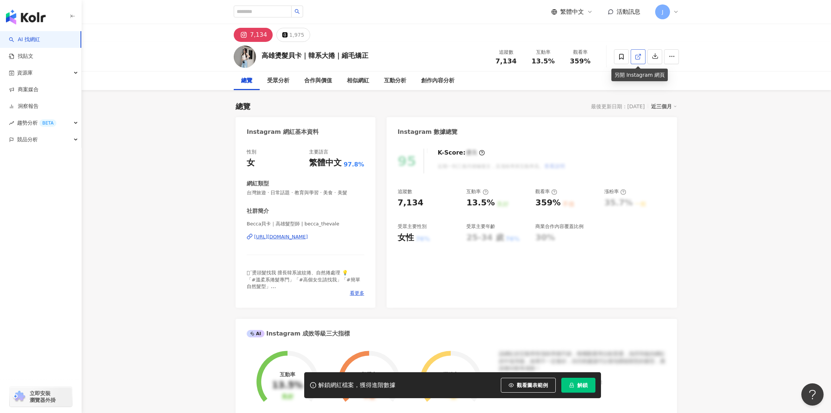
click at [641, 56] on icon at bounding box center [638, 56] width 7 height 7
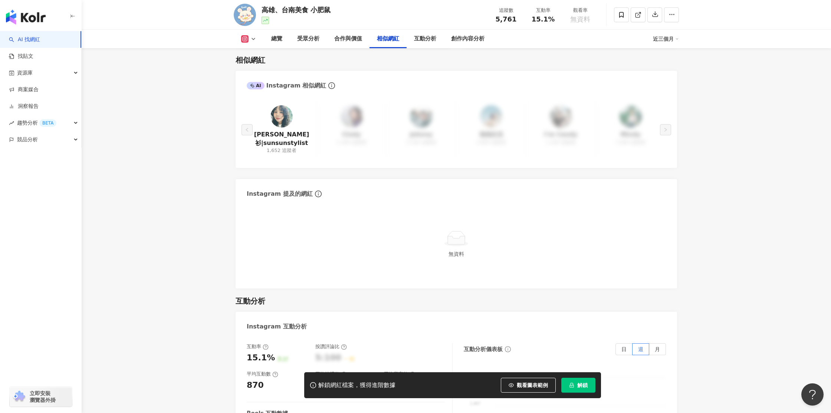
scroll to position [1225, 0]
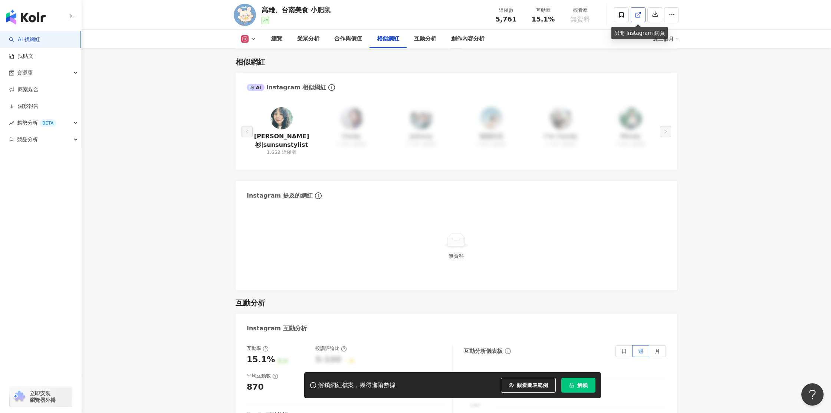
click at [637, 19] on span at bounding box center [638, 15] width 7 height 8
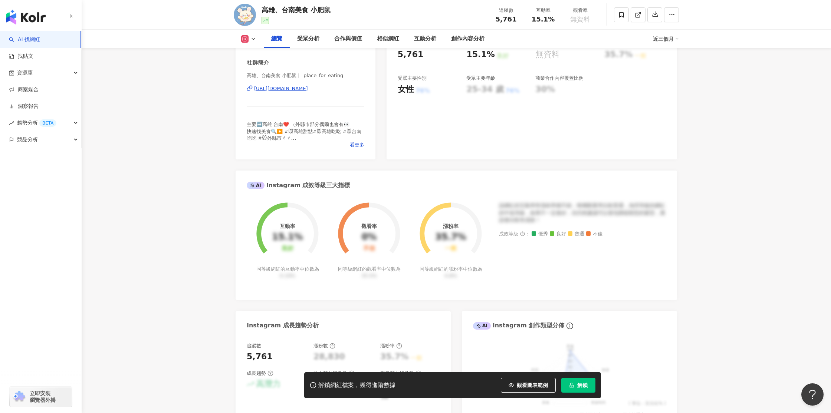
scroll to position [140, 0]
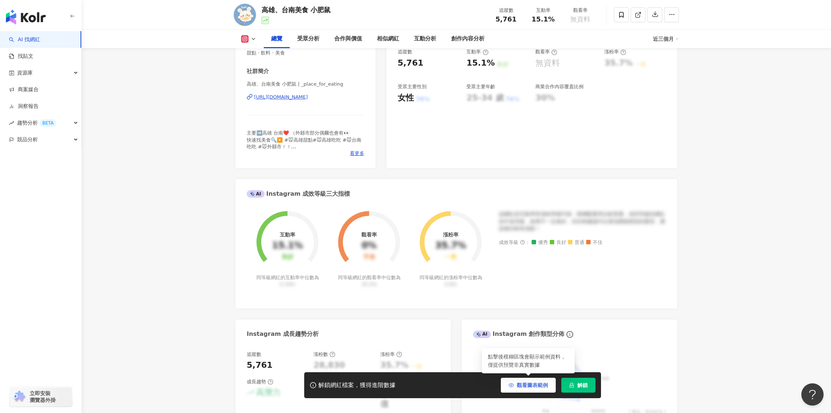
click at [519, 385] on span "觀看圖表範例" at bounding box center [532, 385] width 31 height 6
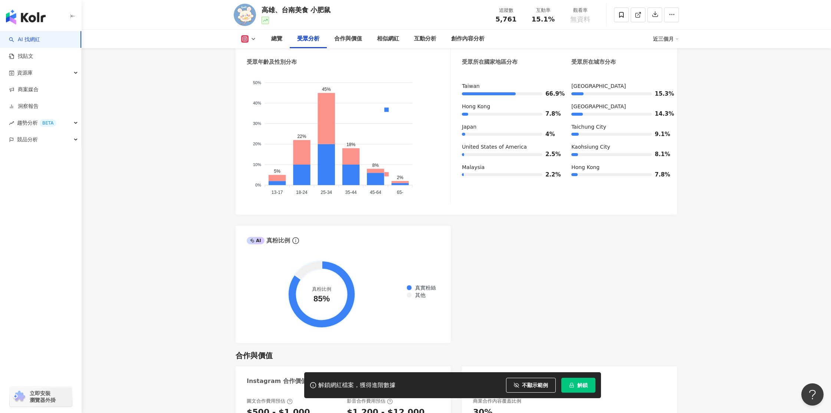
scroll to position [874, 0]
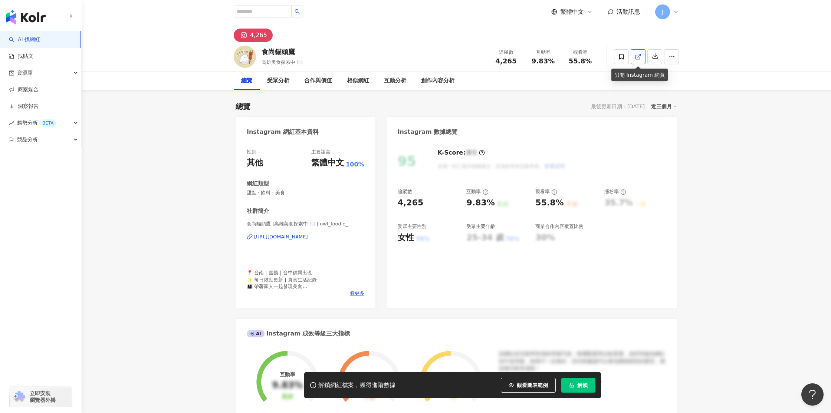
click at [638, 56] on line at bounding box center [639, 55] width 3 height 3
click at [637, 55] on icon at bounding box center [638, 56] width 7 height 7
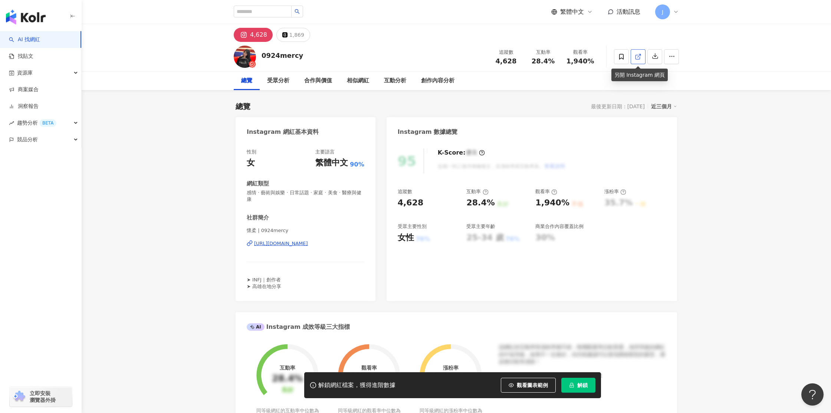
click at [638, 58] on icon at bounding box center [638, 56] width 7 height 7
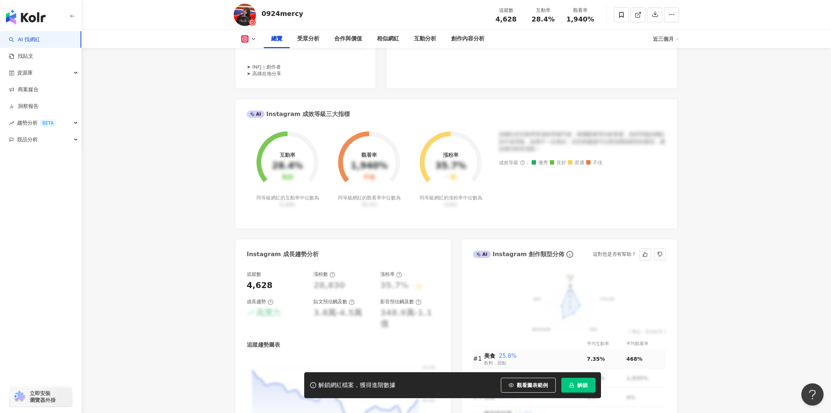
scroll to position [221, 0]
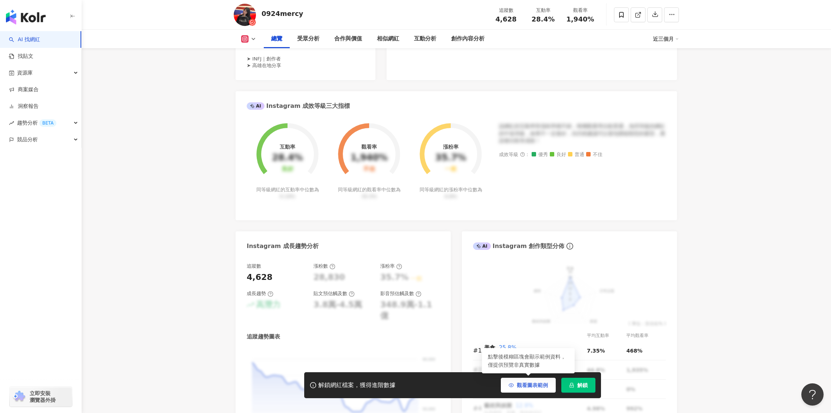
click at [525, 382] on span "觀看圖表範例" at bounding box center [532, 385] width 31 height 6
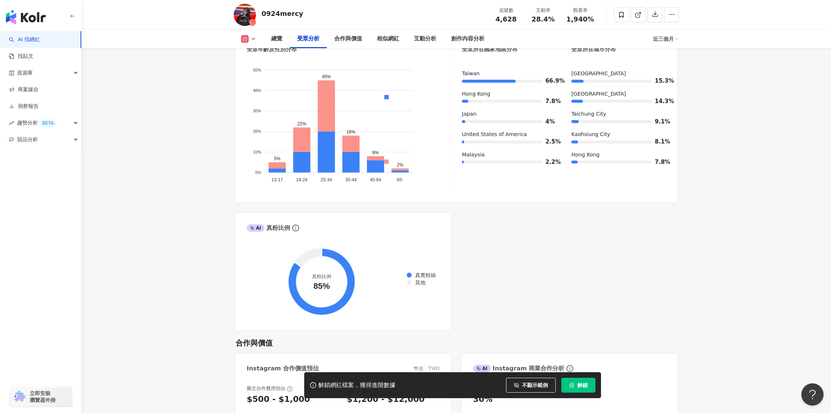
scroll to position [760, 0]
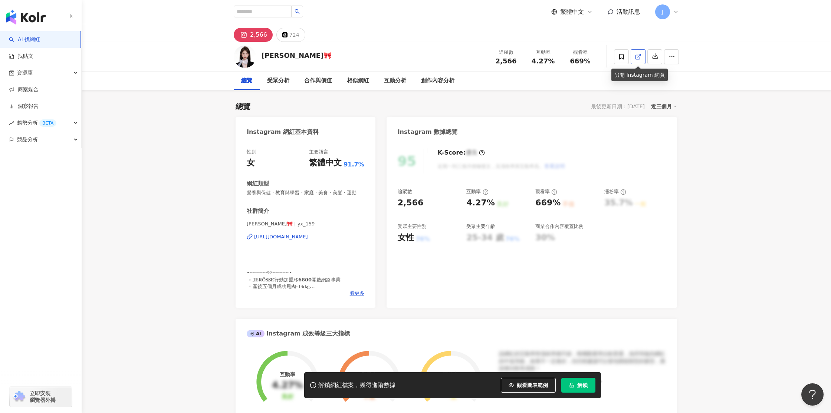
click at [642, 60] on link at bounding box center [638, 56] width 15 height 15
click at [523, 387] on span "觀看圖表範例" at bounding box center [532, 385] width 31 height 6
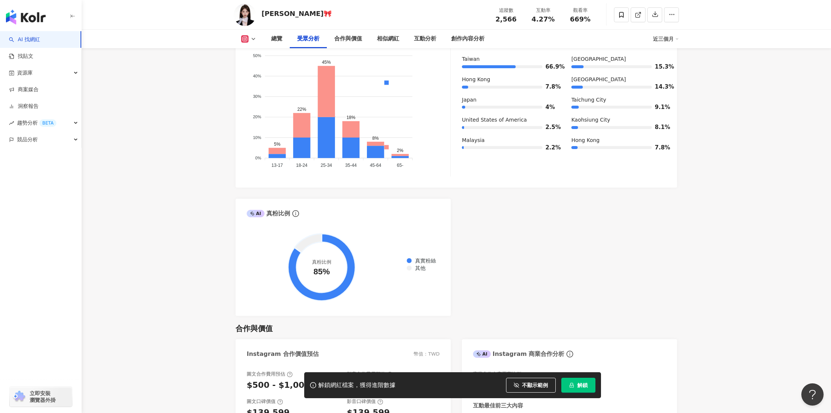
scroll to position [747, 0]
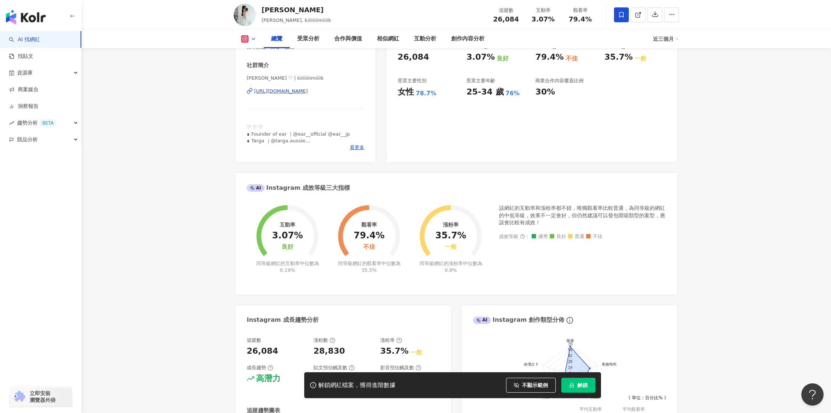
scroll to position [153, 0]
